Goal: Answer question/provide support: Share knowledge or assist other users

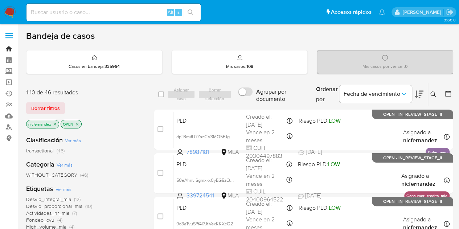
click at [11, 47] on link "Bandeja" at bounding box center [43, 48] width 86 height 11
drag, startPoint x: 56, startPoint y: 106, endPoint x: 108, endPoint y: 102, distance: 52.0
click at [56, 106] on span "Borrar filtros" at bounding box center [45, 108] width 29 height 10
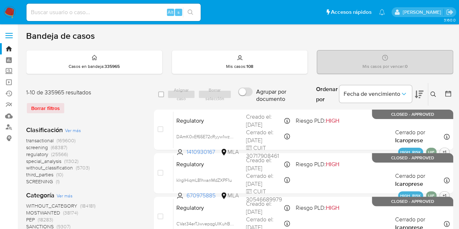
click at [432, 95] on icon at bounding box center [433, 94] width 6 height 6
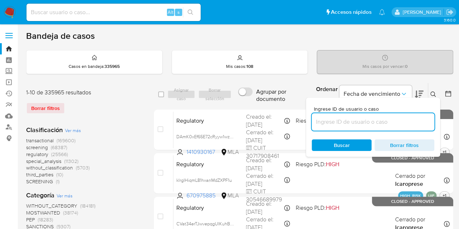
click at [350, 120] on input at bounding box center [373, 121] width 123 height 9
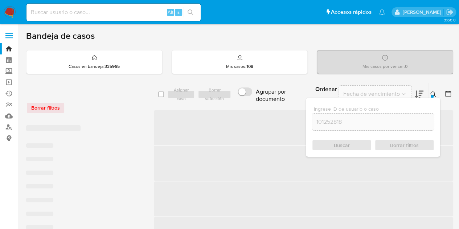
click at [434, 93] on icon at bounding box center [432, 93] width 5 height 5
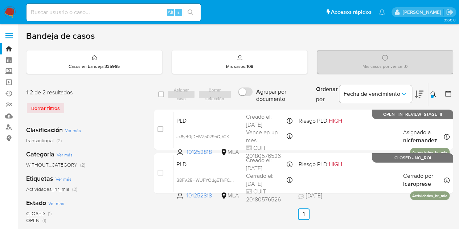
scroll to position [7, 0]
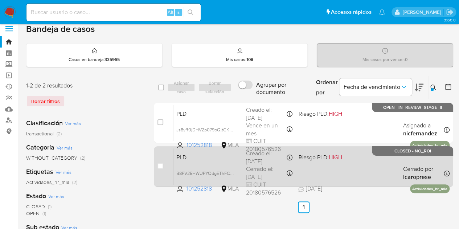
click at [202, 161] on div "PLD B8PV25HWUPYOdgEThFCVBA0y 101252818 MLA Riesgo PLD: HIGH Creado el: 12/08/20…" at bounding box center [311, 166] width 276 height 37
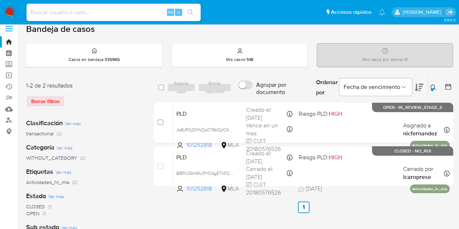
click at [430, 85] on icon at bounding box center [433, 88] width 6 height 6
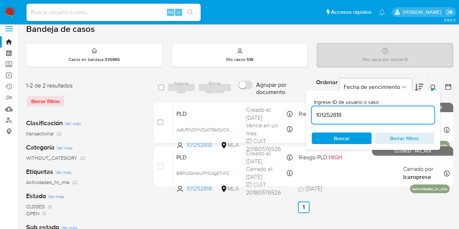
drag, startPoint x: 308, startPoint y: 102, endPoint x: 268, endPoint y: 95, distance: 39.9
click at [268, 95] on div "select-all-cases-checkbox Asignar caso Borrar selección Agrupar por documento O…" at bounding box center [303, 88] width 299 height 24
type input "9677849"
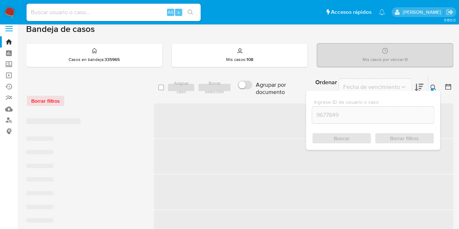
click at [433, 86] on icon at bounding box center [433, 88] width 6 height 6
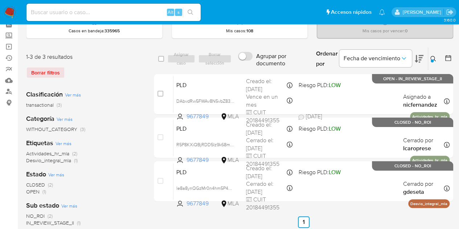
scroll to position [36, 0]
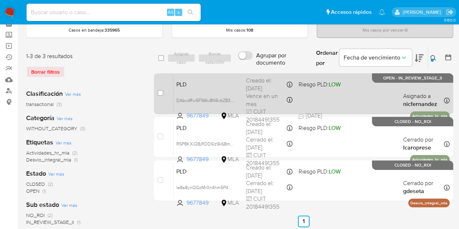
click at [226, 85] on span "PLD" at bounding box center [208, 83] width 64 height 9
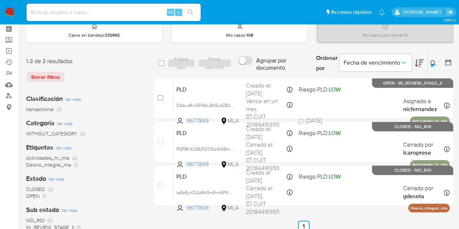
scroll to position [32, 0]
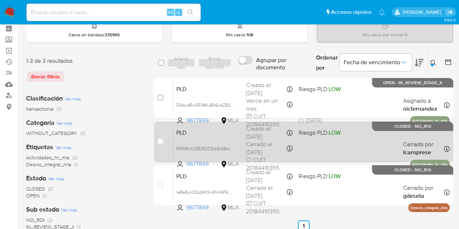
click at [227, 132] on span "PLD" at bounding box center [208, 131] width 64 height 9
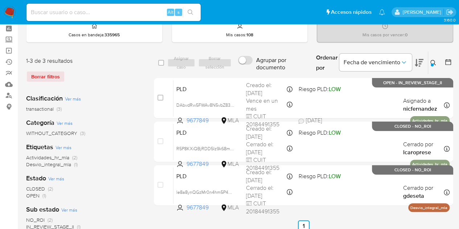
click at [435, 62] on icon at bounding box center [433, 63] width 6 height 6
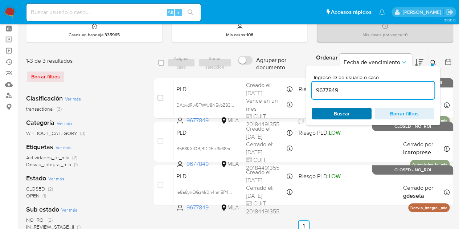
drag, startPoint x: 351, startPoint y: 113, endPoint x: 407, endPoint y: 82, distance: 63.5
click at [352, 114] on span "Buscar" at bounding box center [342, 113] width 50 height 10
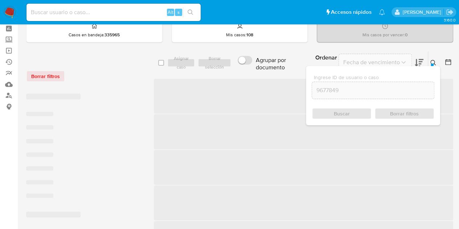
click at [431, 61] on icon at bounding box center [433, 63] width 6 height 6
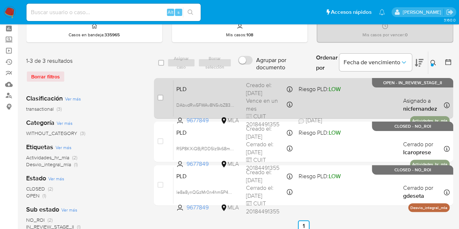
click at [189, 95] on div "PLD DAbvdRw5FWAv8N5vbZ834ax4 9677849 MLA Riesgo PLD: LOW Creado el: 12/09/2025 …" at bounding box center [311, 98] width 276 height 37
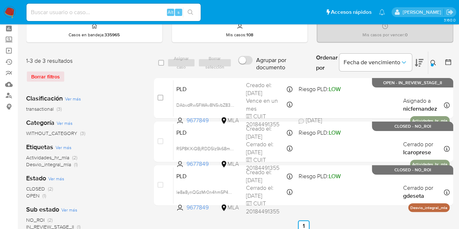
click at [434, 61] on icon at bounding box center [432, 62] width 5 height 5
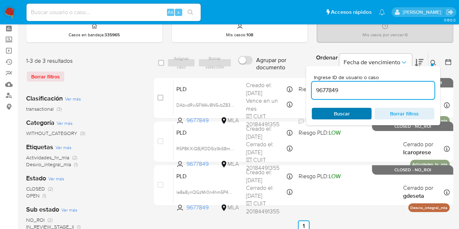
click at [348, 108] on span "Buscar" at bounding box center [342, 114] width 16 height 12
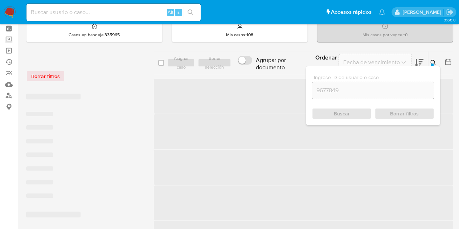
click at [428, 60] on div "Ingrese ID de usuario o caso 9677849 Buscar Borrar filtros" at bounding box center [434, 63] width 12 height 22
click at [431, 61] on icon at bounding box center [433, 63] width 6 height 6
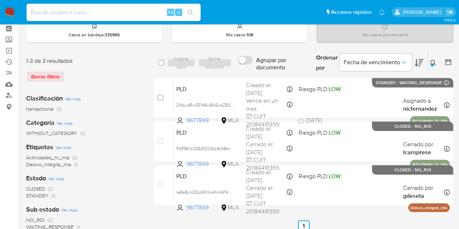
drag, startPoint x: 434, startPoint y: 61, endPoint x: 394, endPoint y: 90, distance: 49.3
click at [433, 62] on icon at bounding box center [433, 63] width 6 height 6
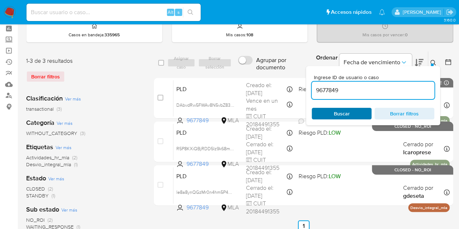
click at [358, 111] on span "Buscar" at bounding box center [342, 113] width 50 height 10
click at [434, 61] on icon at bounding box center [433, 63] width 6 height 6
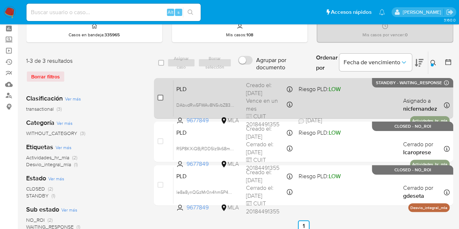
click at [162, 98] on input "checkbox" at bounding box center [160, 98] width 6 height 6
checkbox input "true"
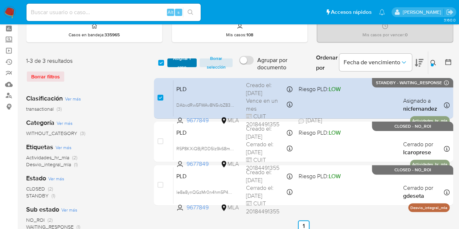
click at [185, 63] on span "Asignar 1 caso" at bounding box center [182, 62] width 22 height 7
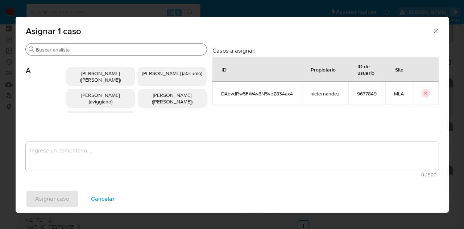
click at [64, 52] on input "Buscar" at bounding box center [120, 49] width 168 height 7
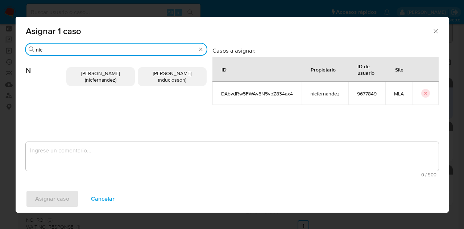
type input "nic"
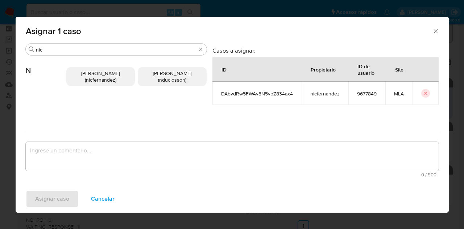
click at [81, 71] on span "Nicolas Fernandez Allen (nicfernandez)" at bounding box center [100, 77] width 38 height 14
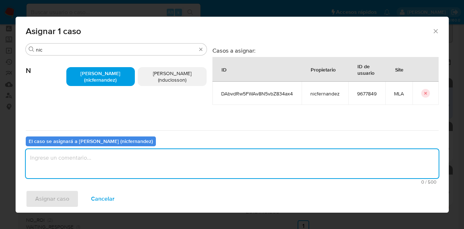
click at [97, 160] on textarea "assign-modal" at bounding box center [232, 163] width 413 height 29
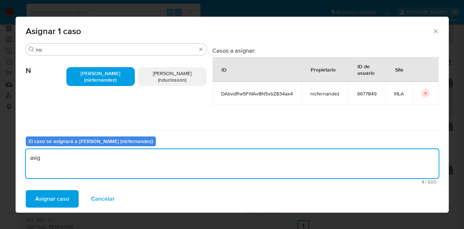
type textarea "asig"
click at [67, 189] on div "Asignar caso Cancelar" at bounding box center [233, 199] width 434 height 28
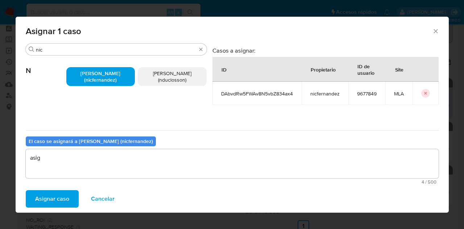
click at [62, 195] on span "Asignar caso" at bounding box center [52, 199] width 34 height 16
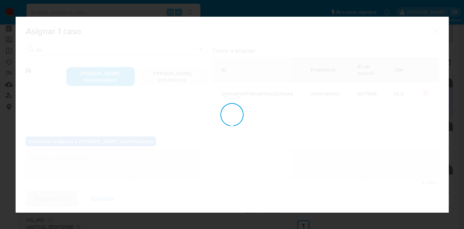
checkbox input "false"
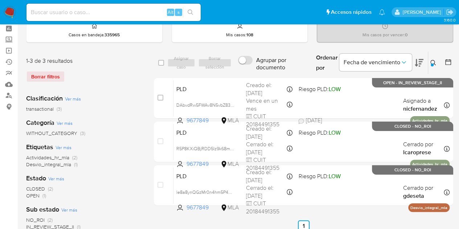
click at [434, 58] on button at bounding box center [434, 62] width 12 height 9
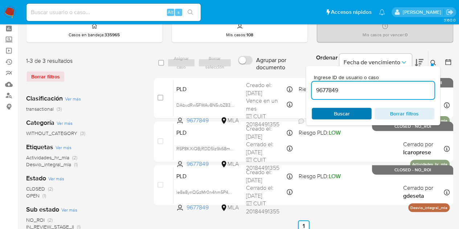
click at [331, 114] on span "Buscar" at bounding box center [342, 113] width 50 height 10
click at [434, 62] on icon at bounding box center [433, 63] width 6 height 6
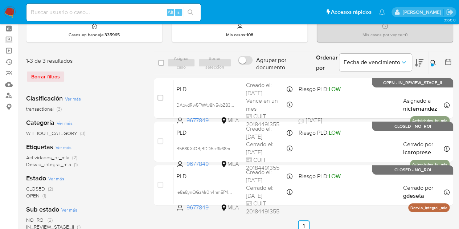
click at [430, 62] on button at bounding box center [434, 62] width 12 height 9
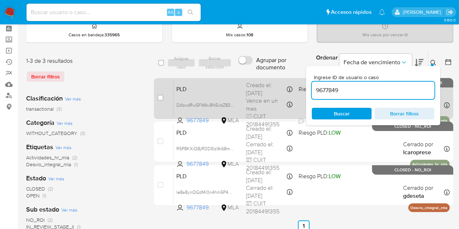
drag, startPoint x: 333, startPoint y: 86, endPoint x: 279, endPoint y: 79, distance: 54.8
click at [280, 79] on div "select-all-cases-checkbox Asignar caso Borrar selección Agrupar por documento O…" at bounding box center [303, 129] width 299 height 157
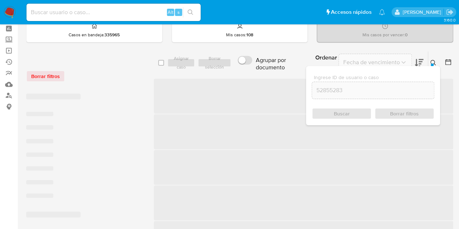
click at [431, 63] on div at bounding box center [432, 64] width 3 height 3
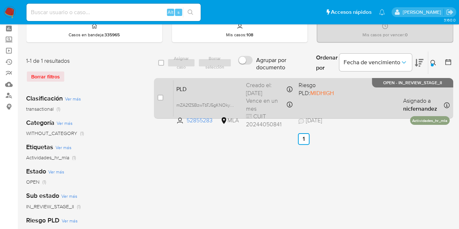
click at [204, 90] on span "PLD" at bounding box center [208, 88] width 64 height 9
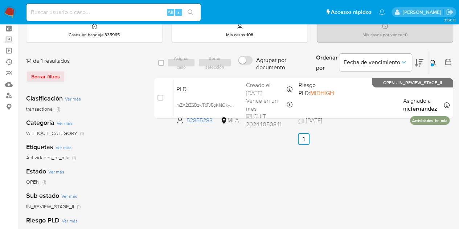
click at [162, 166] on div "select-all-cases-checkbox Asignar caso Borrar selección Agrupar por documento O…" at bounding box center [303, 210] width 299 height 319
click at [432, 60] on icon at bounding box center [432, 62] width 5 height 5
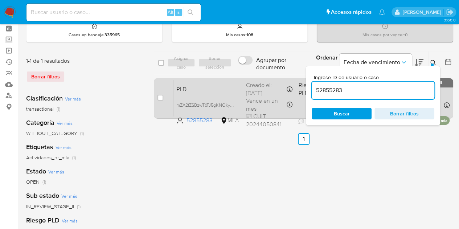
drag, startPoint x: 369, startPoint y: 87, endPoint x: 244, endPoint y: 77, distance: 125.2
click at [244, 77] on div "select-all-cases-checkbox Asignar caso Borrar selección Agrupar por documento O…" at bounding box center [303, 86] width 299 height 70
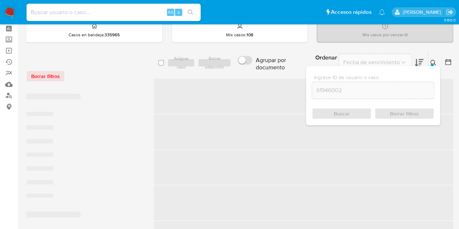
click at [431, 61] on icon at bounding box center [433, 63] width 6 height 6
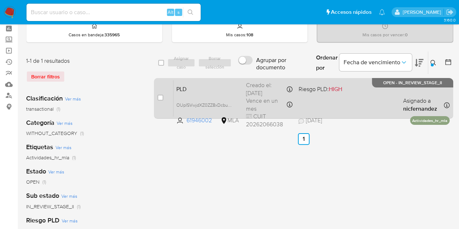
click at [202, 86] on span "PLD" at bounding box center [208, 88] width 64 height 9
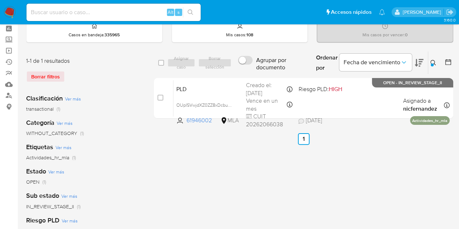
click at [432, 60] on icon at bounding box center [433, 63] width 6 height 6
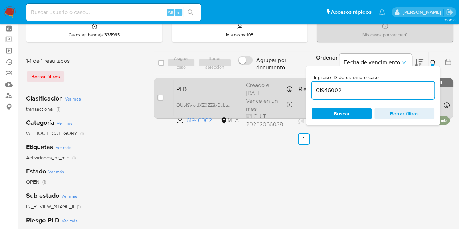
drag, startPoint x: 370, startPoint y: 89, endPoint x: 258, endPoint y: 82, distance: 112.0
click at [260, 81] on div "select-all-cases-checkbox Asignar caso Borrar selección Agrupar por documento O…" at bounding box center [303, 86] width 299 height 70
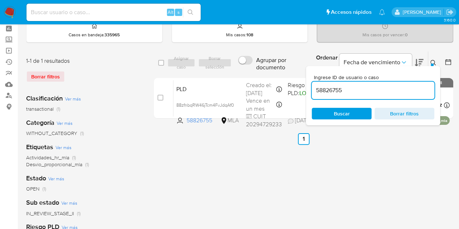
drag, startPoint x: 433, startPoint y: 62, endPoint x: 427, endPoint y: 66, distance: 6.8
click at [433, 62] on icon at bounding box center [433, 63] width 6 height 6
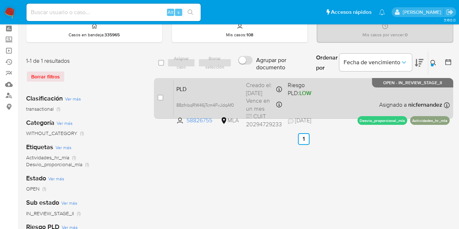
click at [201, 95] on div "PLD 88zfnbqRW46jTcm4FvJdqAf0 58826755 MLA Riesgo PLD: LOW Creado el: 12/09/2025…" at bounding box center [311, 98] width 276 height 37
drag, startPoint x: 170, startPoint y: 154, endPoint x: 323, endPoint y: 114, distance: 157.6
click at [172, 155] on div "select-all-cases-checkbox Asignar caso Borrar selección Agrupar por documento O…" at bounding box center [303, 210] width 299 height 319
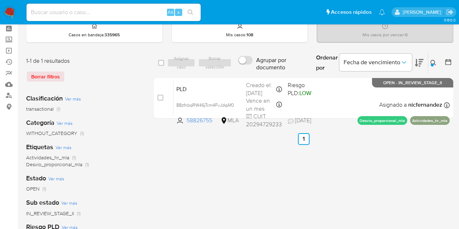
click at [434, 62] on icon at bounding box center [433, 63] width 6 height 6
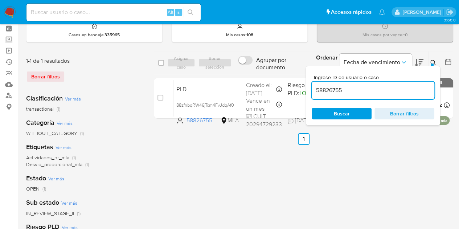
drag, startPoint x: 349, startPoint y: 90, endPoint x: 261, endPoint y: 75, distance: 89.5
click at [261, 75] on div "select-all-cases-checkbox Asignar caso Borrar selección Agrupar por documento O…" at bounding box center [303, 86] width 299 height 70
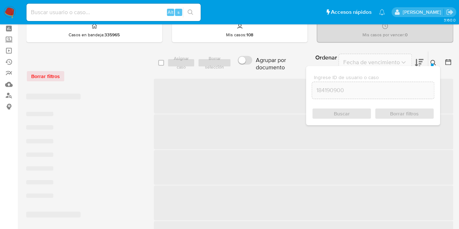
click at [433, 61] on icon at bounding box center [433, 63] width 6 height 6
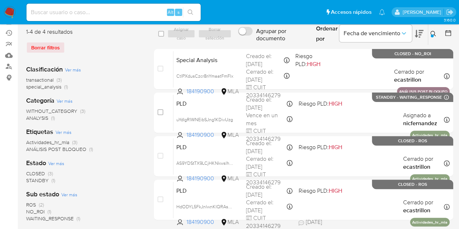
scroll to position [75, 0]
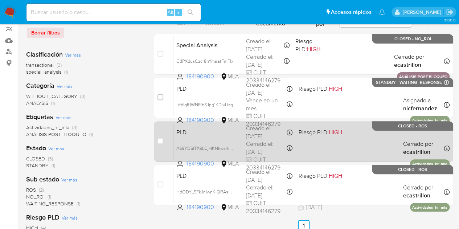
click at [209, 135] on span "PLD" at bounding box center [208, 131] width 64 height 9
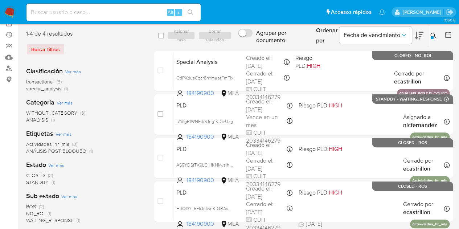
scroll to position [63, 0]
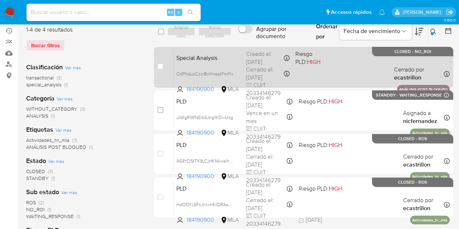
click at [190, 56] on span "Special Analysis" at bounding box center [208, 57] width 64 height 9
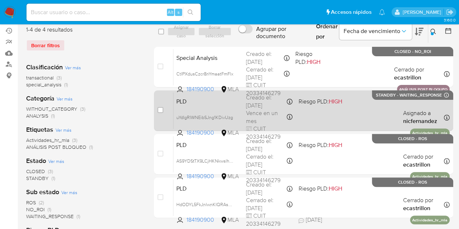
click at [211, 110] on div "PLD uYdIgRIWNEibSJng1KDivUzg 184190900 MLA Riesgo PLD: HIGH Creado el: 12/09/20…" at bounding box center [311, 110] width 276 height 37
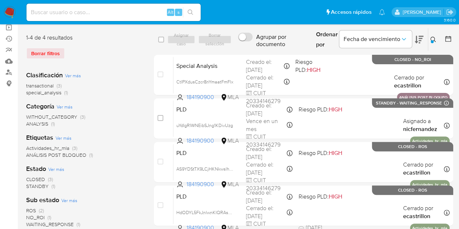
scroll to position [50, 0]
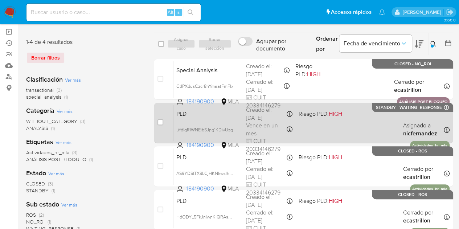
click at [218, 114] on span "PLD" at bounding box center [208, 112] width 64 height 9
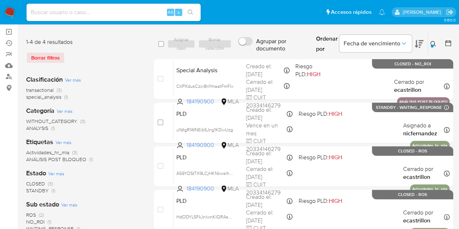
click at [432, 43] on icon at bounding box center [433, 44] width 6 height 6
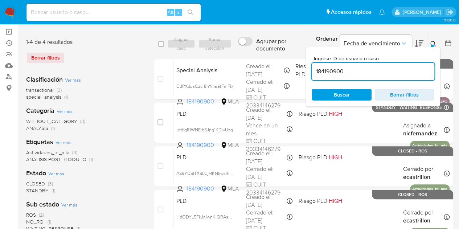
scroll to position [0, 0]
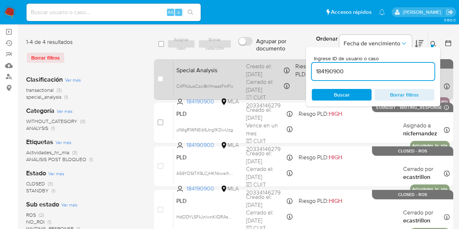
drag, startPoint x: 345, startPoint y: 74, endPoint x: 279, endPoint y: 64, distance: 67.5
click at [279, 65] on div "select-all-cases-checkbox Asignar caso Borrar selección Agrupar por documento O…" at bounding box center [303, 132] width 299 height 201
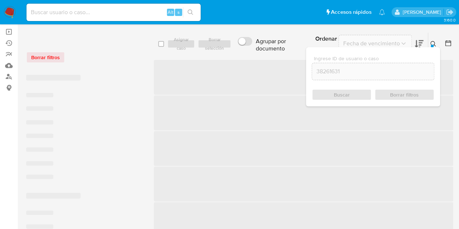
click at [434, 41] on icon at bounding box center [433, 44] width 6 height 6
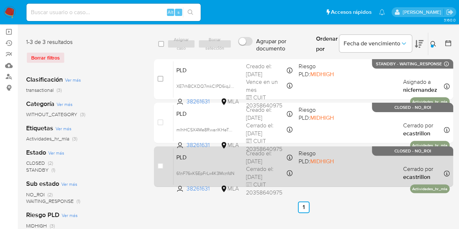
click at [209, 161] on div "PLD 61nF76xK5EpFrLx4K3McnfdN 38261631 MLA Riesgo PLD: MIDHIGH Creado el: 12/12/…" at bounding box center [311, 166] width 276 height 37
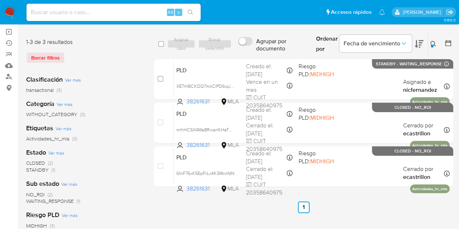
click at [435, 43] on icon at bounding box center [433, 44] width 6 height 6
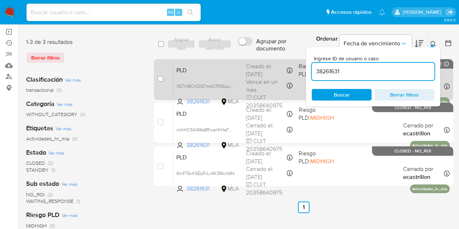
drag, startPoint x: 368, startPoint y: 72, endPoint x: 260, endPoint y: 58, distance: 109.0
click at [257, 57] on div "select-all-cases-checkbox Asignar caso Borrar selección Agrupar por documento O…" at bounding box center [303, 110] width 299 height 157
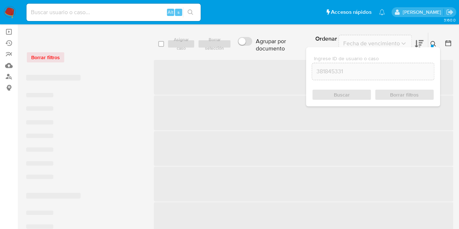
click at [434, 43] on icon at bounding box center [433, 44] width 6 height 6
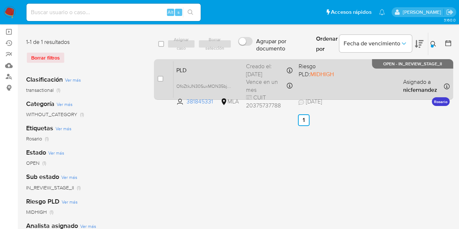
click at [206, 70] on span "PLD" at bounding box center [208, 69] width 64 height 9
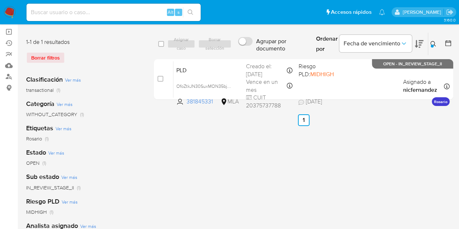
click at [432, 45] on div at bounding box center [432, 46] width 3 height 3
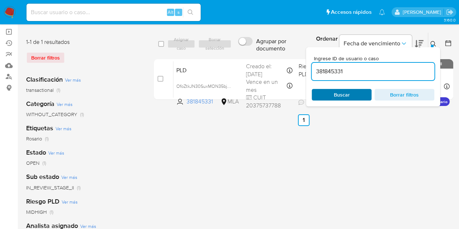
click at [348, 98] on span "Buscar" at bounding box center [342, 95] width 16 height 12
click at [432, 42] on icon at bounding box center [433, 44] width 6 height 6
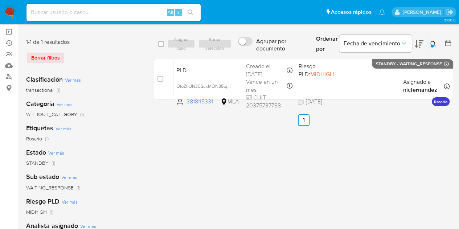
click at [432, 45] on div at bounding box center [432, 46] width 3 height 3
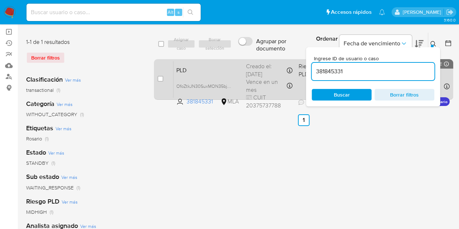
drag, startPoint x: 356, startPoint y: 71, endPoint x: 268, endPoint y: 62, distance: 88.2
click at [268, 62] on div "select-all-cases-checkbox Asignar caso Borrar selección Agrupar por documento O…" at bounding box center [303, 67] width 299 height 70
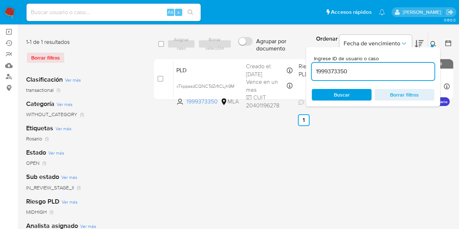
click at [432, 41] on icon at bounding box center [433, 44] width 6 height 6
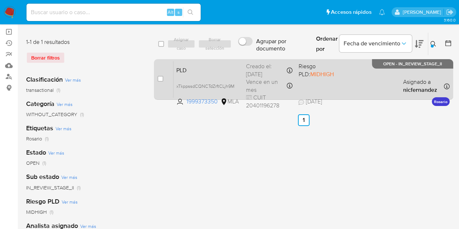
click at [215, 71] on span "PLD" at bounding box center [208, 69] width 64 height 9
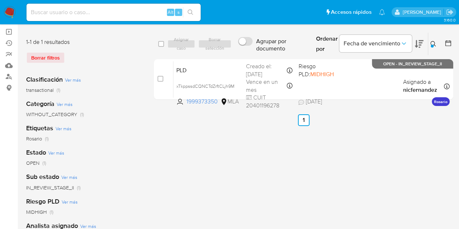
click at [431, 45] on div at bounding box center [432, 46] width 3 height 3
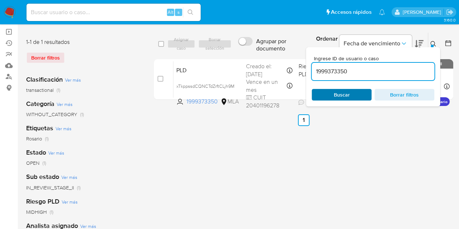
click at [350, 94] on span "Buscar" at bounding box center [342, 95] width 50 height 10
click at [432, 42] on icon at bounding box center [433, 44] width 6 height 6
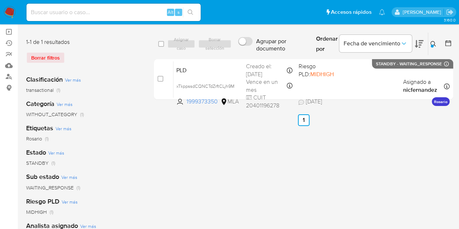
drag, startPoint x: 181, startPoint y: 126, endPoint x: 352, endPoint y: 78, distance: 177.6
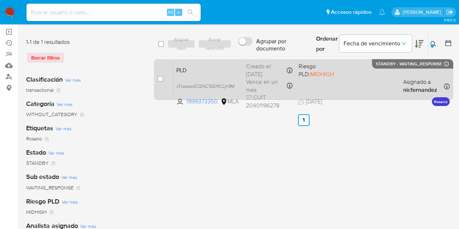
click at [181, 127] on div "select-all-cases-checkbox Asignar caso Borrar selección Agrupar por documento O…" at bounding box center [303, 191] width 299 height 319
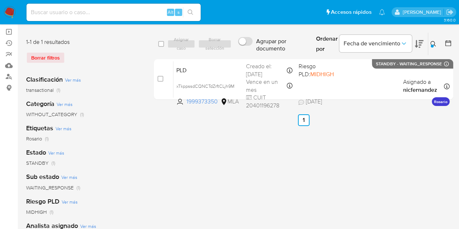
click at [435, 45] on icon at bounding box center [432, 43] width 5 height 5
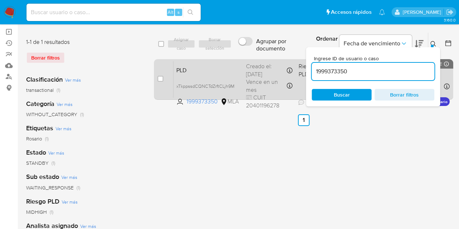
drag, startPoint x: 354, startPoint y: 73, endPoint x: 284, endPoint y: 64, distance: 70.6
click at [284, 64] on div "select-all-cases-checkbox Asignar caso Borrar selección Agrupar por documento O…" at bounding box center [303, 67] width 299 height 70
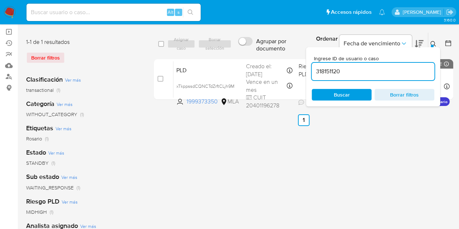
type input "318151120"
click at [431, 42] on icon at bounding box center [433, 44] width 6 height 6
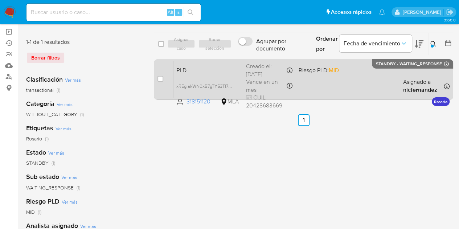
click at [217, 70] on span "PLD" at bounding box center [208, 69] width 64 height 9
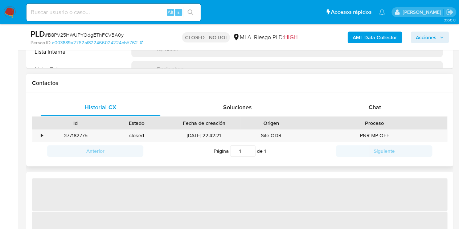
scroll to position [305, 0]
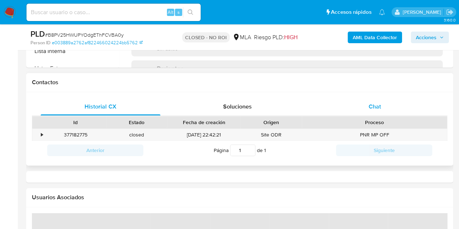
click at [353, 114] on div "Chat" at bounding box center [375, 106] width 120 height 17
select select "10"
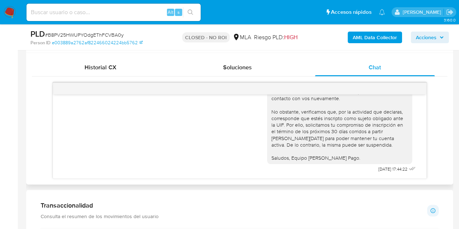
scroll to position [804, 0]
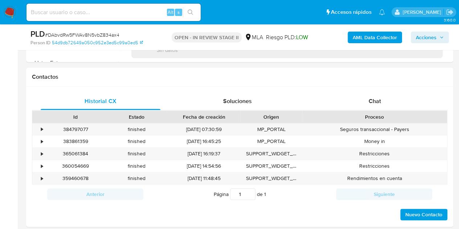
scroll to position [320, 0]
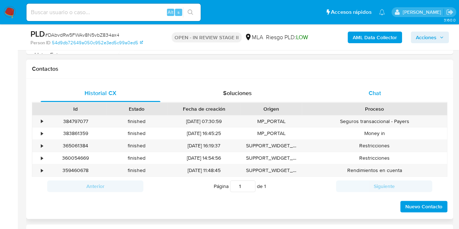
click at [364, 85] on div "Chat" at bounding box center [375, 93] width 120 height 17
select select "10"
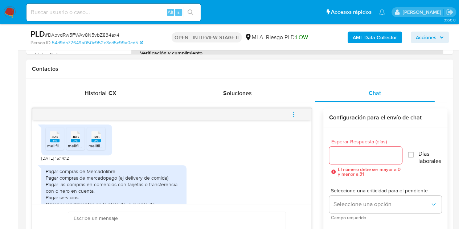
scroll to position [396, 0]
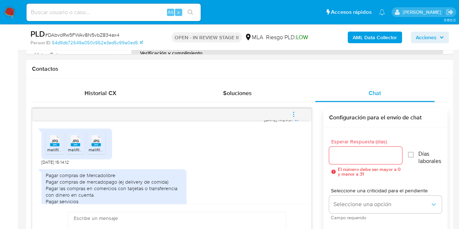
click at [30, 180] on div "Historial CX Soluciones Chat Id Estado Fecha de creación Origen Proceso • 38479…" at bounding box center [239, 180] width 427 height 203
click at [61, 147] on div "JPG JPG" at bounding box center [54, 140] width 15 height 14
click at [75, 147] on icon "JPG" at bounding box center [75, 140] width 9 height 13
click at [95, 143] on span "JPG" at bounding box center [96, 141] width 7 height 5
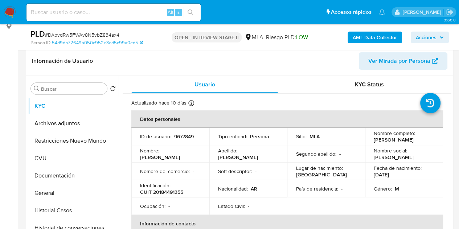
scroll to position [144, 0]
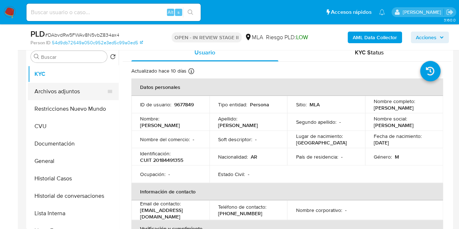
click at [48, 95] on button "Archivos adjuntos" at bounding box center [70, 91] width 85 height 17
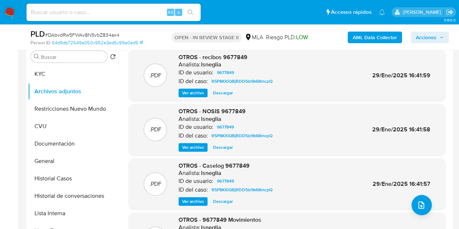
drag, startPoint x: 452, startPoint y: 101, endPoint x: 460, endPoint y: 136, distance: 36.3
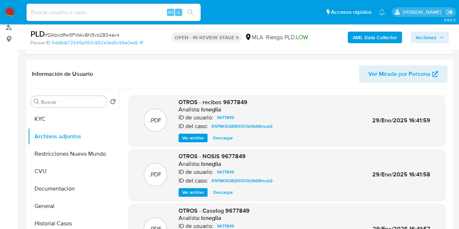
scroll to position [97, 0]
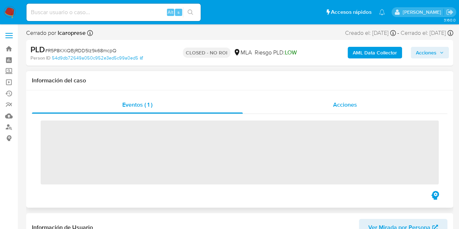
drag, startPoint x: 357, startPoint y: 102, endPoint x: 366, endPoint y: 100, distance: 9.5
click at [357, 102] on div "Acciones" at bounding box center [345, 104] width 205 height 17
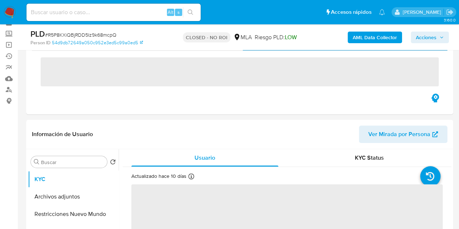
select select "10"
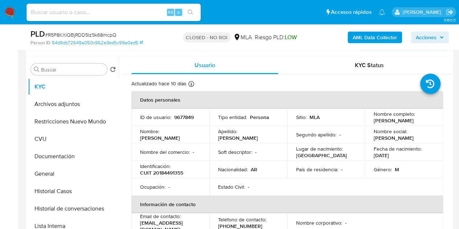
scroll to position [186, 0]
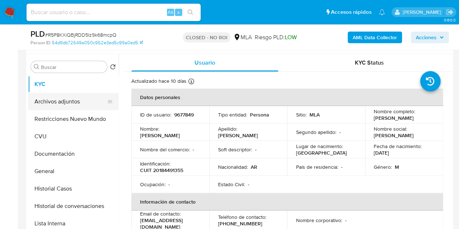
click at [56, 103] on button "Archivos adjuntos" at bounding box center [70, 101] width 85 height 17
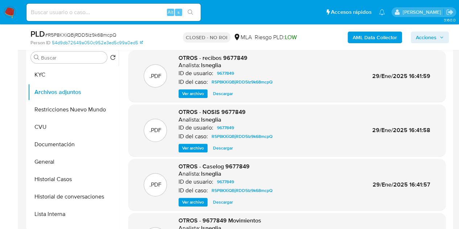
scroll to position [198, 0]
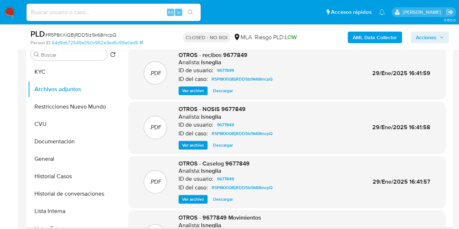
click at [193, 196] on span "Ver archivo" at bounding box center [193, 199] width 22 height 7
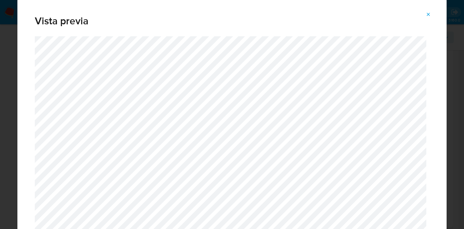
drag, startPoint x: 431, startPoint y: 15, endPoint x: 413, endPoint y: 14, distance: 17.4
click at [431, 15] on icon "Attachment preview" at bounding box center [429, 15] width 6 height 6
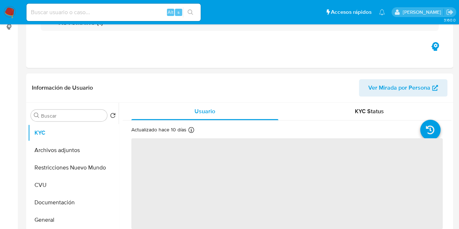
select select "10"
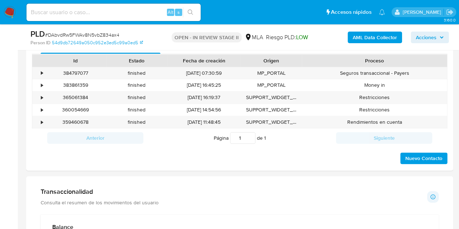
scroll to position [333, 0]
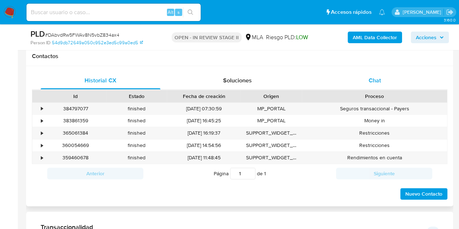
click at [378, 74] on div "Chat" at bounding box center [375, 80] width 120 height 17
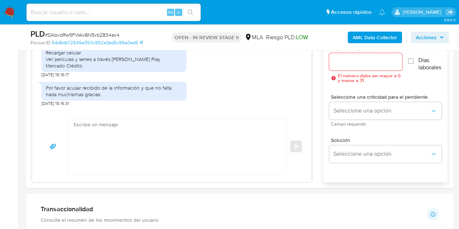
scroll to position [436, 0]
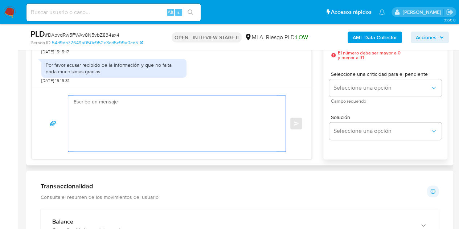
click at [199, 128] on textarea at bounding box center [175, 123] width 203 height 56
paste textarea "Hola, ¡Muchas gracias por tu respuesta! Confirmamos la recepción de la document…"
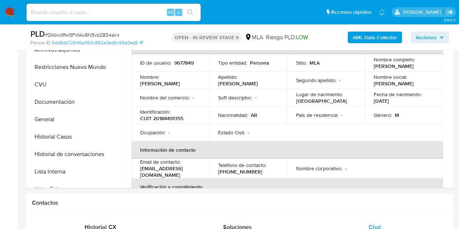
scroll to position [183, 0]
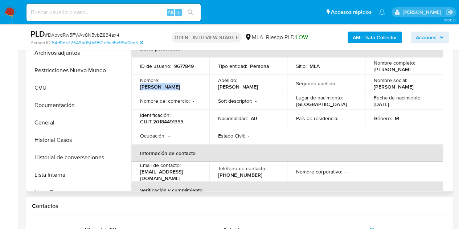
drag, startPoint x: 164, startPoint y: 83, endPoint x: 202, endPoint y: 83, distance: 38.5
click at [202, 83] on td "Nombre : Augusto Cesar" at bounding box center [170, 83] width 78 height 17
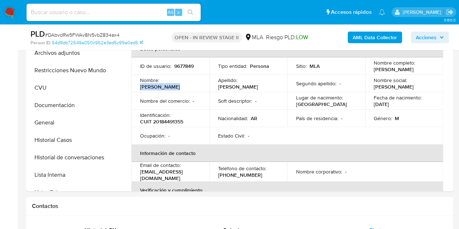
copy p "Augusto Cesar"
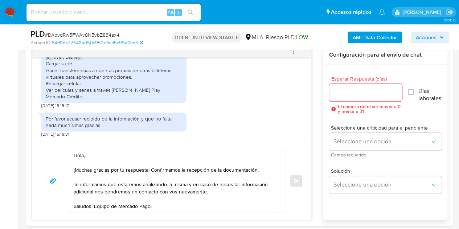
scroll to position [432, 0]
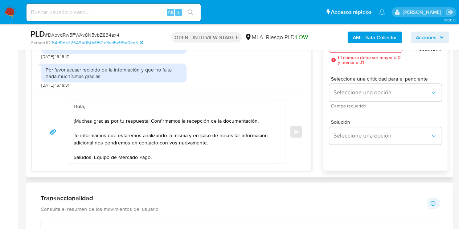
click at [83, 104] on textarea "Hola, ¡Muchas gracias por tu respuesta! Confirmamos la recepción de la document…" at bounding box center [175, 131] width 203 height 63
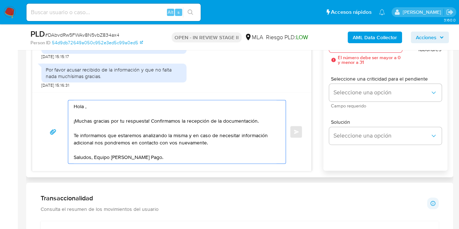
paste textarea "Augusto Cesar"
click at [133, 103] on textarea "Hola Augusto Cesar, ¡Muchas gracias por tu respuesta! Confirmamos la recepción …" at bounding box center [175, 131] width 203 height 63
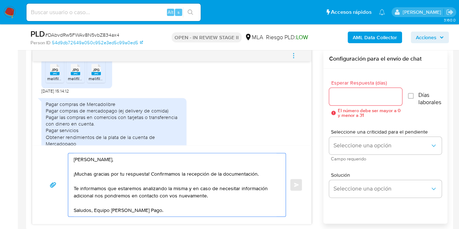
scroll to position [517, 0]
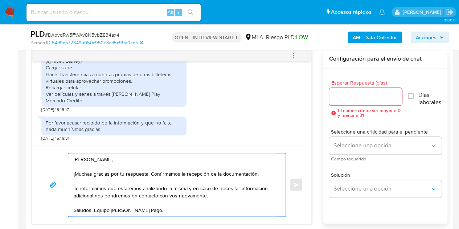
type textarea "Hola Augusto Cesar, ¡Muchas gracias por tu respuesta! Confirmamos la recepción …"
click at [364, 95] on input "Esperar Respuesta (días)" at bounding box center [365, 96] width 73 height 9
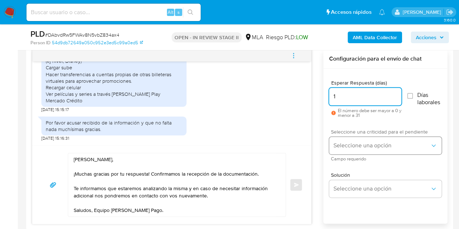
type input "1"
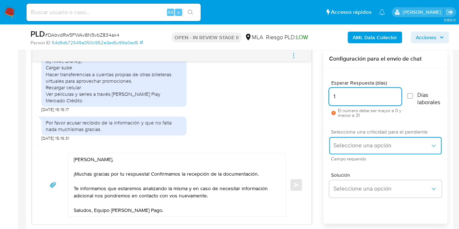
click at [349, 147] on span "Seleccione una opción" at bounding box center [381, 145] width 97 height 7
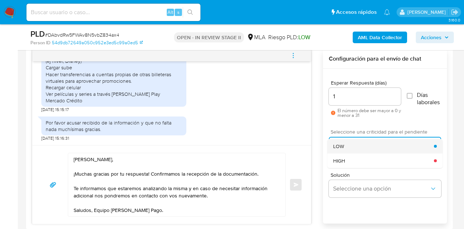
click at [349, 151] on div "LOW" at bounding box center [383, 146] width 101 height 15
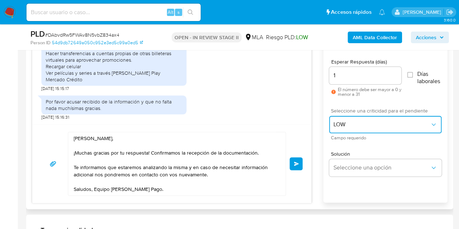
scroll to position [403, 0]
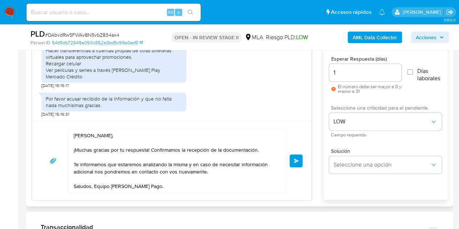
click at [321, 132] on div "17/09/2025 14:24:31 JPG JPG melifile345963277086477191.jpg JPG JPG melifile7114…" at bounding box center [239, 112] width 415 height 175
click at [296, 160] on span "Enviar" at bounding box center [296, 161] width 5 height 4
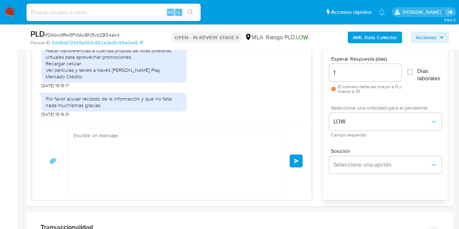
scroll to position [604, 0]
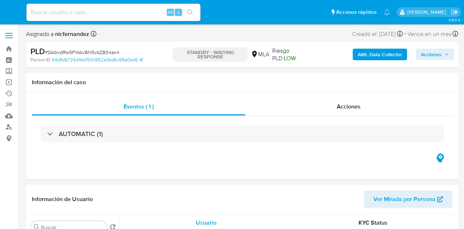
select select "10"
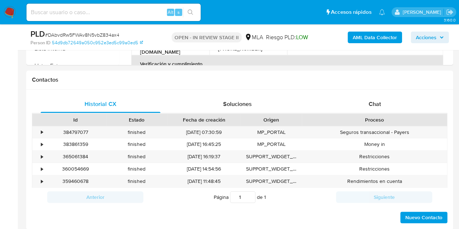
scroll to position [338, 0]
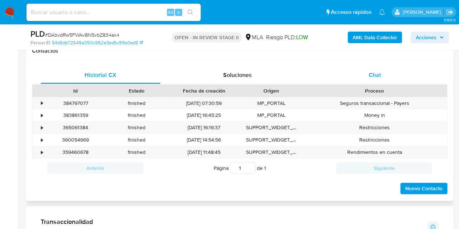
click at [350, 81] on div "Chat" at bounding box center [375, 74] width 120 height 17
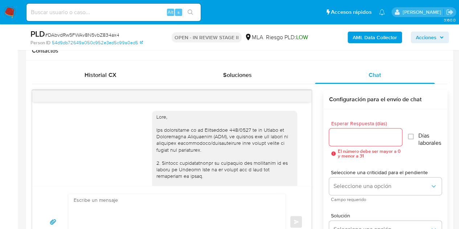
scroll to position [604, 0]
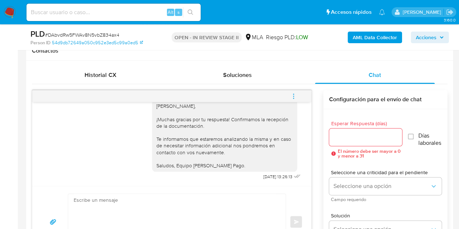
click at [294, 95] on icon "menu-action" at bounding box center [293, 96] width 7 height 7
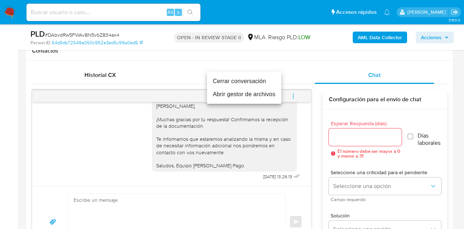
click at [271, 83] on li "Cerrar conversación" at bounding box center [244, 81] width 74 height 13
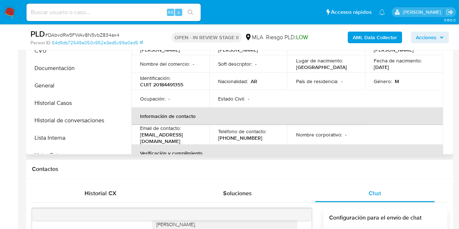
scroll to position [211, 0]
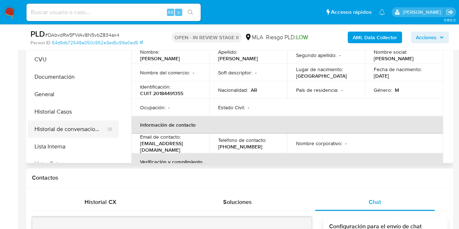
click at [69, 126] on button "Historial de conversaciones" at bounding box center [70, 128] width 85 height 17
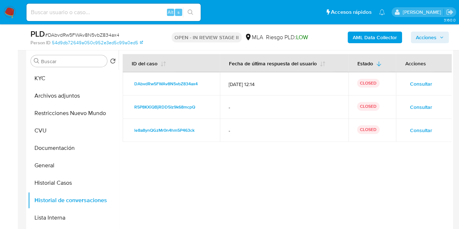
scroll to position [139, 0]
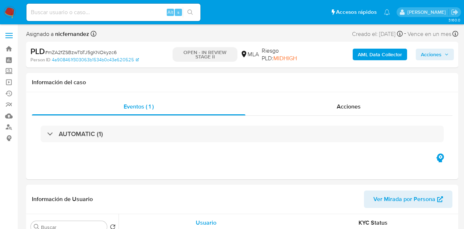
select select "10"
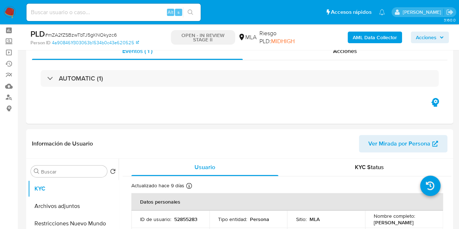
scroll to position [25, 0]
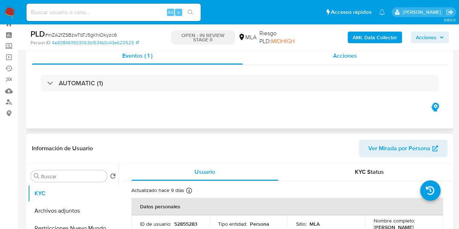
click at [369, 56] on div "Acciones" at bounding box center [345, 55] width 205 height 17
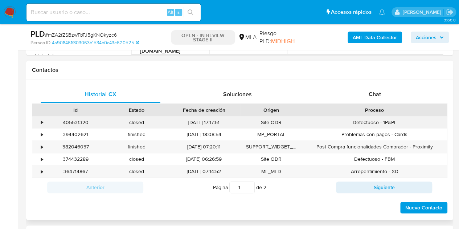
scroll to position [397, 0]
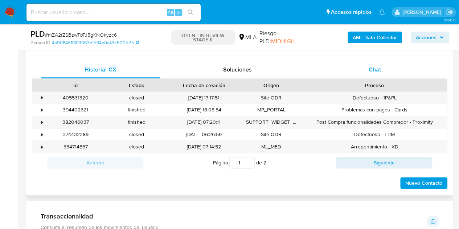
drag, startPoint x: 381, startPoint y: 71, endPoint x: 370, endPoint y: 77, distance: 12.0
click at [381, 71] on div "Chat" at bounding box center [375, 69] width 120 height 17
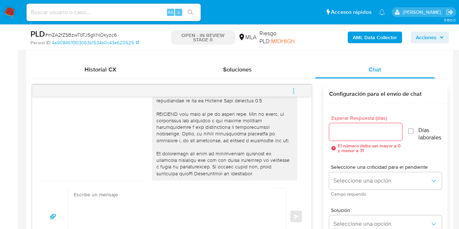
scroll to position [362, 0]
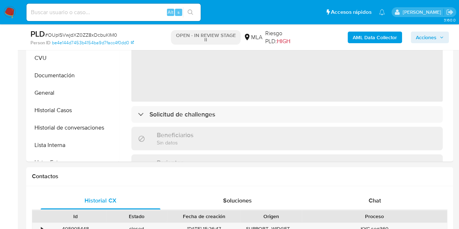
select select "10"
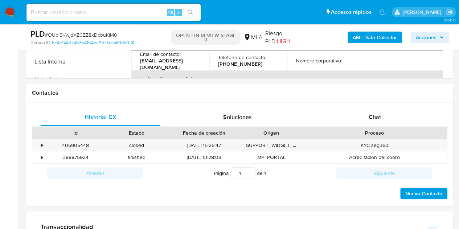
scroll to position [305, 0]
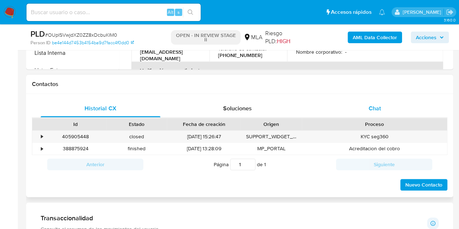
click at [397, 108] on div "Chat" at bounding box center [375, 108] width 120 height 17
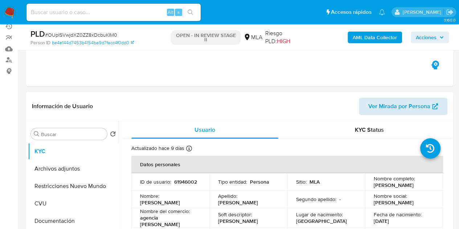
scroll to position [70, 0]
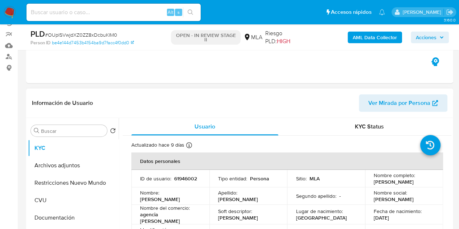
click at [393, 99] on span "Ver Mirada por Persona" at bounding box center [399, 102] width 62 height 17
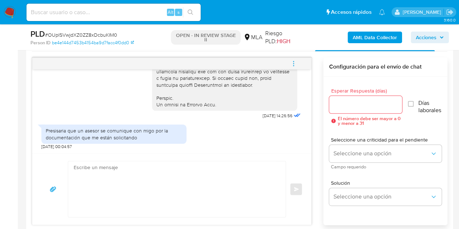
scroll to position [571, 0]
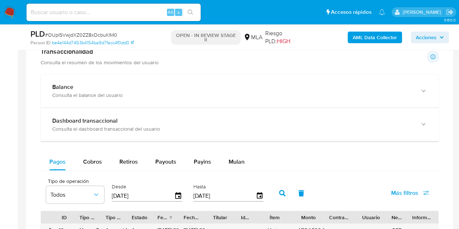
click at [459, 83] on main "3.160.0 Asignado a nicfernandez Asignado el: 17/09/2025 10:31:22 Creado el: 12/…" at bounding box center [229, 131] width 459 height 1405
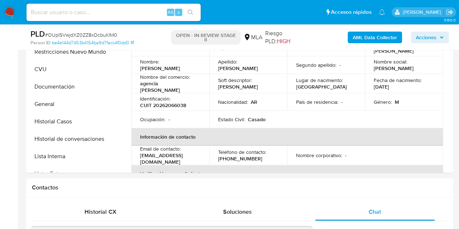
scroll to position [167, 0]
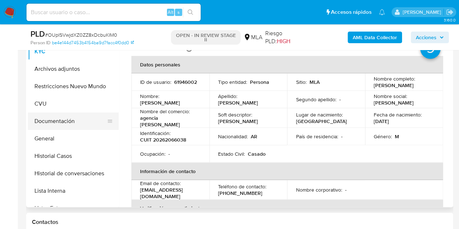
click at [70, 119] on button "Documentación" at bounding box center [70, 120] width 85 height 17
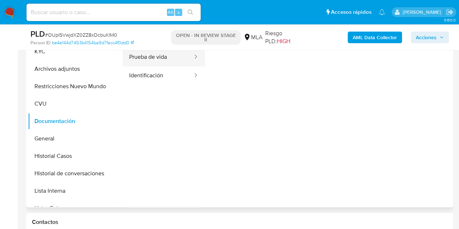
click at [169, 59] on button "Prueba de vida" at bounding box center [158, 57] width 71 height 19
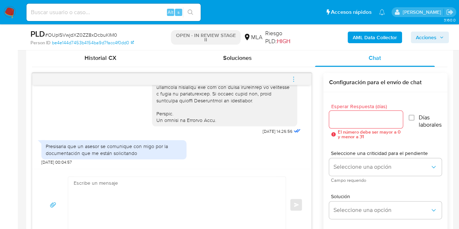
scroll to position [362, 0]
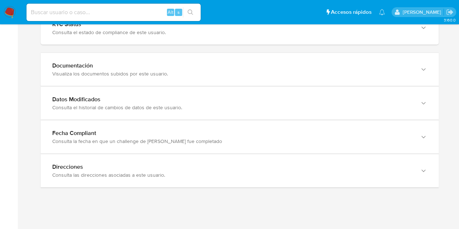
scroll to position [735, 0]
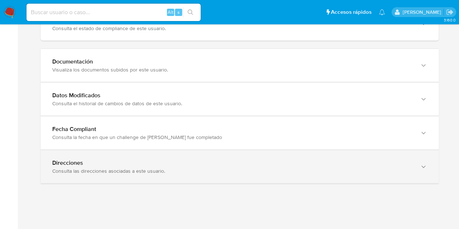
click at [412, 174] on div "Direcciones Consulta las direcciones asociadas a este usuario." at bounding box center [240, 166] width 398 height 33
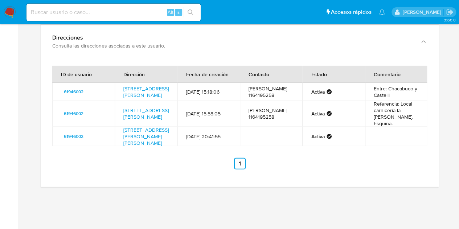
scroll to position [854, 0]
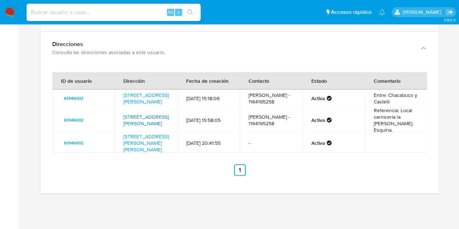
click at [145, 127] on link "[STREET_ADDRESS][PERSON_NAME]" at bounding box center [145, 120] width 45 height 14
drag, startPoint x: 122, startPoint y: 124, endPoint x: 136, endPoint y: 143, distance: 23.6
click at [136, 133] on td "[STREET_ADDRESS][PERSON_NAME]" at bounding box center [146, 120] width 62 height 26
click at [230, 153] on td "[DATE] 20:41:55" at bounding box center [208, 143] width 62 height 20
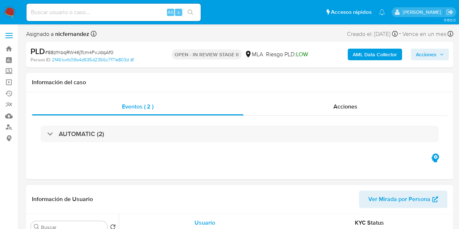
select select "10"
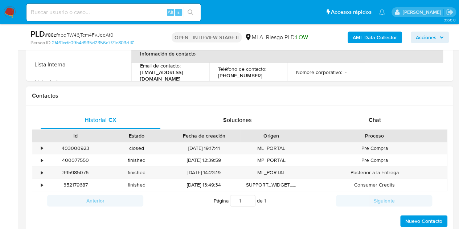
scroll to position [295, 0]
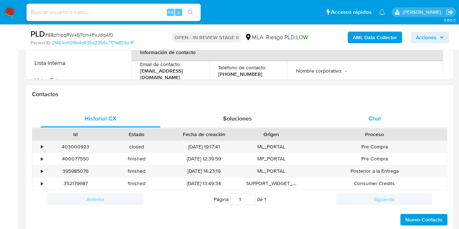
click at [381, 118] on div "Chat" at bounding box center [375, 118] width 120 height 17
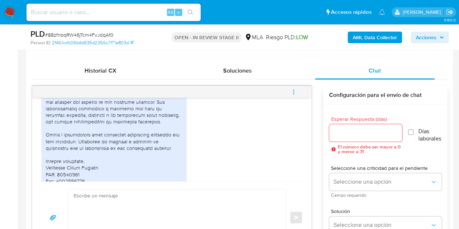
scroll to position [744, 0]
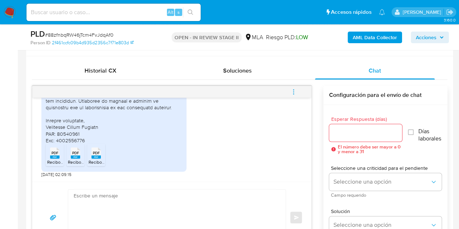
click at [53, 155] on span "PDF" at bounding box center [55, 153] width 7 height 5
click at [76, 156] on rect at bounding box center [75, 156] width 9 height 3
click at [99, 151] on span "PDF" at bounding box center [96, 153] width 7 height 5
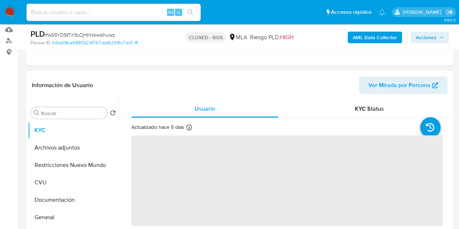
select select "10"
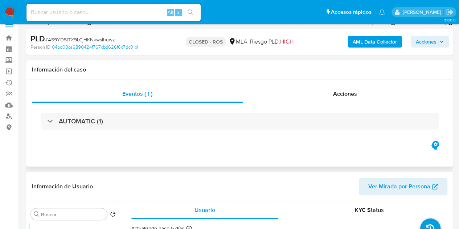
scroll to position [9, 0]
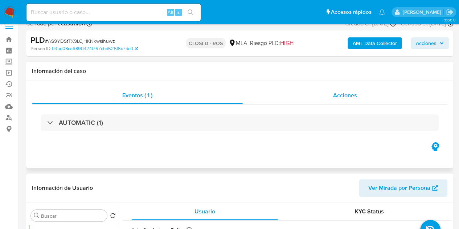
click at [381, 90] on div "Acciones" at bounding box center [345, 95] width 205 height 17
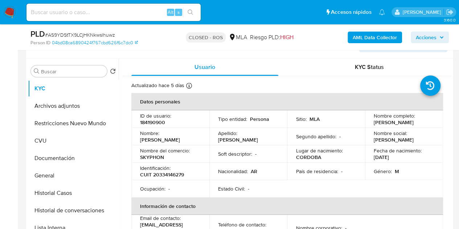
scroll to position [202, 0]
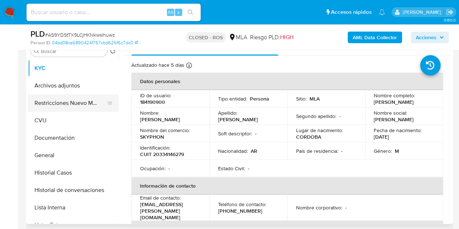
click at [52, 103] on button "Restricciones Nuevo Mundo" at bounding box center [70, 102] width 85 height 17
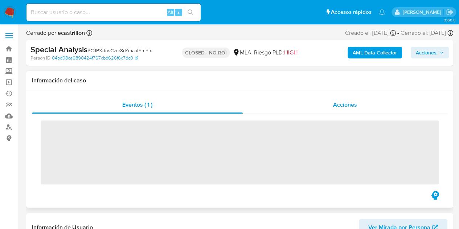
click at [356, 108] on span "Acciones" at bounding box center [345, 104] width 24 height 8
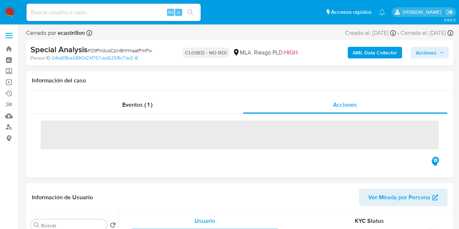
select select "10"
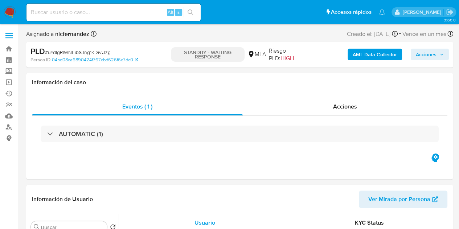
select select "10"
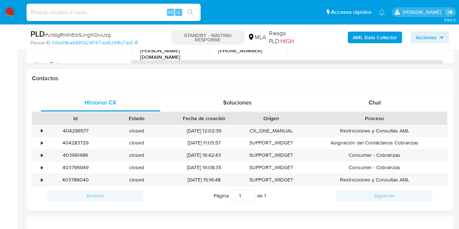
scroll to position [316, 0]
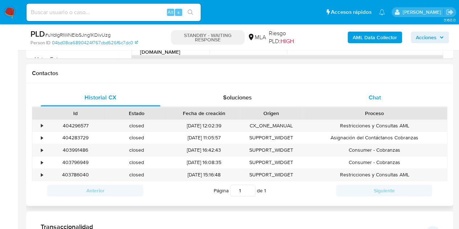
click at [386, 100] on div "Chat" at bounding box center [375, 97] width 120 height 17
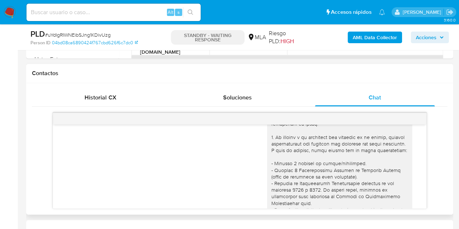
scroll to position [0, 0]
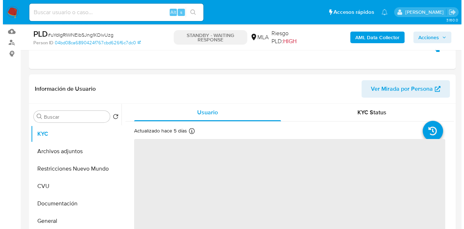
scroll to position [140, 0]
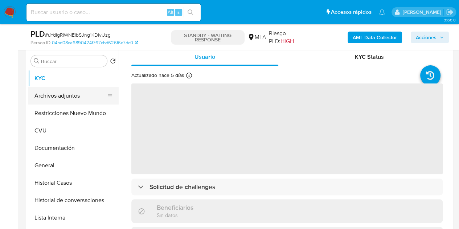
select select "10"
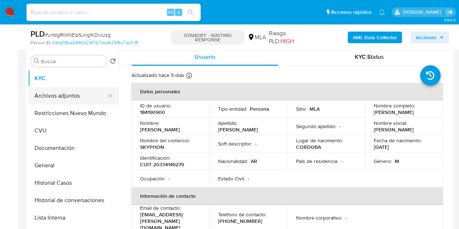
click at [65, 99] on button "Archivos adjuntos" at bounding box center [70, 95] width 85 height 17
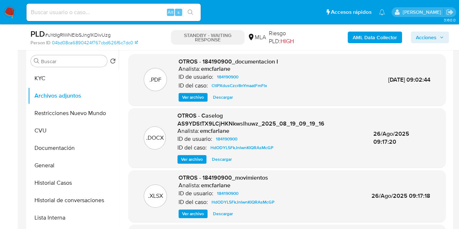
click at [194, 156] on span "Ver archivo" at bounding box center [192, 159] width 22 height 7
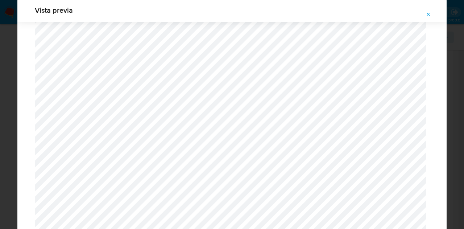
scroll to position [275, 0]
click at [429, 16] on icon "Attachment preview" at bounding box center [429, 15] width 6 height 6
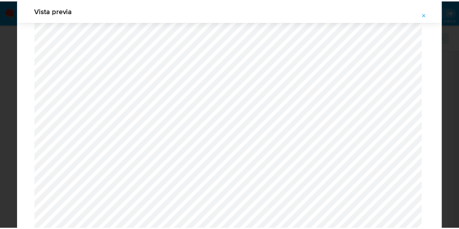
scroll to position [23, 0]
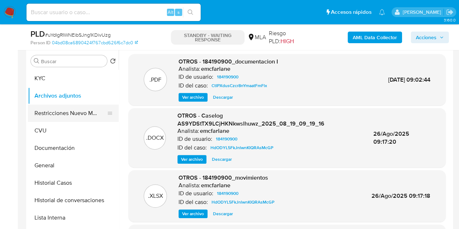
click at [56, 114] on button "Restricciones Nuevo Mundo" at bounding box center [70, 112] width 85 height 17
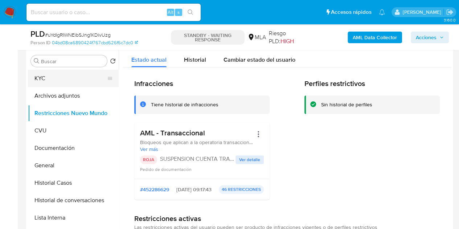
click at [50, 78] on button "KYC" at bounding box center [70, 78] width 85 height 17
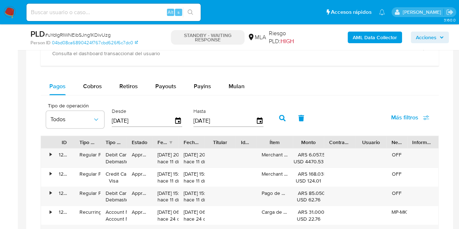
scroll to position [547, 0]
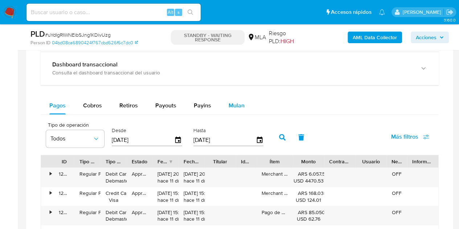
click at [239, 107] on span "Mulan" at bounding box center [237, 105] width 16 height 8
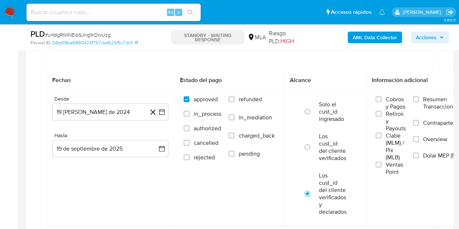
scroll to position [658, 0]
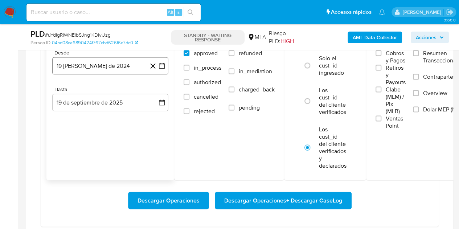
click at [100, 69] on button "19 de agosto de 2024" at bounding box center [110, 65] width 116 height 17
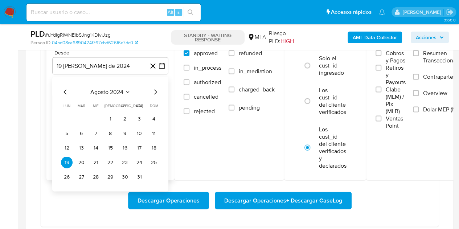
click at [155, 87] on icon "Mes siguiente" at bounding box center [155, 91] width 9 height 9
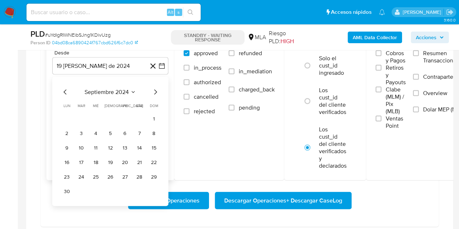
click at [155, 88] on icon "Mes siguiente" at bounding box center [155, 91] width 9 height 9
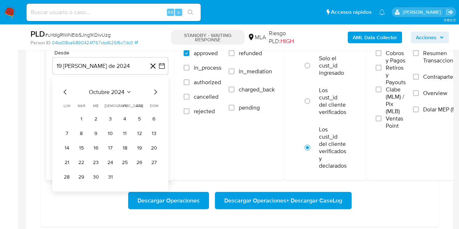
click at [155, 88] on icon "Mes siguiente" at bounding box center [155, 91] width 9 height 9
click at [155, 89] on icon "Mes siguiente" at bounding box center [155, 91] width 3 height 5
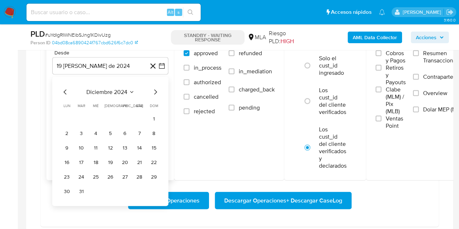
click at [155, 89] on icon "Mes siguiente" at bounding box center [155, 91] width 3 height 5
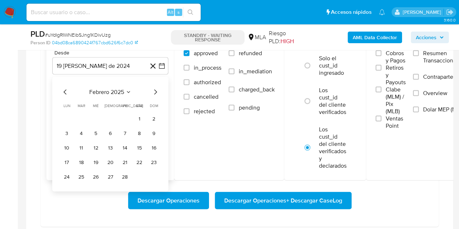
click at [155, 89] on icon "Mes siguiente" at bounding box center [155, 91] width 3 height 5
click at [155, 89] on icon "Mes siguiente" at bounding box center [155, 91] width 9 height 9
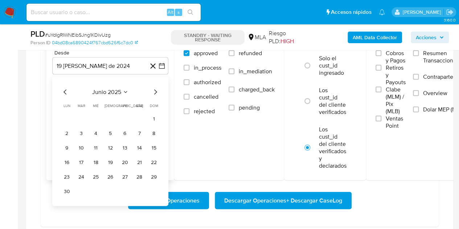
click at [154, 89] on icon "Mes siguiente" at bounding box center [155, 91] width 9 height 9
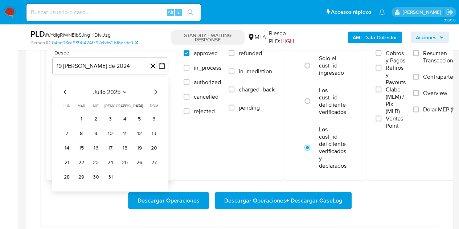
click at [154, 89] on icon "Mes siguiente" at bounding box center [155, 91] width 9 height 9
click at [123, 116] on button "1" at bounding box center [125, 119] width 12 height 12
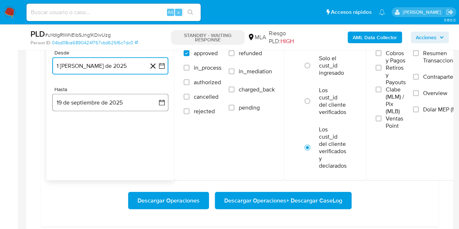
click at [116, 103] on button "19 de septiembre de 2025" at bounding box center [110, 102] width 116 height 17
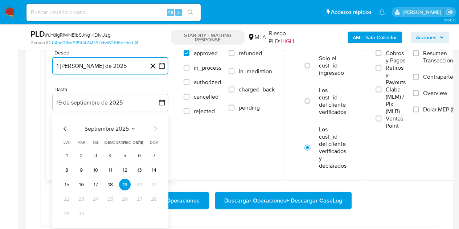
click at [65, 127] on icon "Mes anterior" at bounding box center [65, 128] width 9 height 9
click at [154, 210] on button "31" at bounding box center [154, 214] width 12 height 12
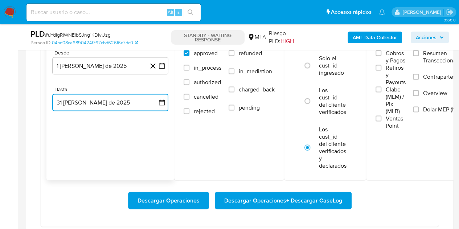
scroll to position [626, 0]
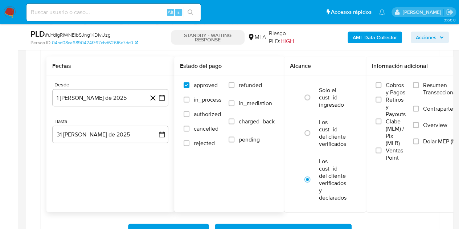
click at [240, 87] on label "refunded" at bounding box center [252, 90] width 46 height 18
click at [234, 87] on input "refunded" at bounding box center [232, 85] width 6 height 6
checkbox input "true"
click at [448, 138] on span "Dolar MEP (MLA)" at bounding box center [444, 141] width 42 height 7
click at [419, 138] on input "Dolar MEP (MLA)" at bounding box center [416, 141] width 6 height 6
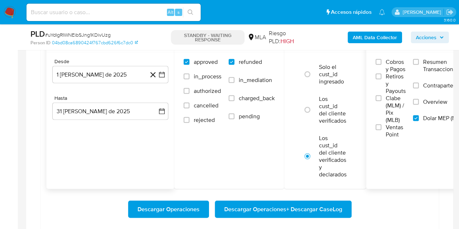
scroll to position [655, 0]
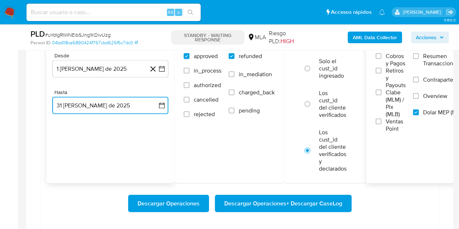
click at [122, 104] on button "31 de agosto de 2025" at bounding box center [110, 105] width 116 height 17
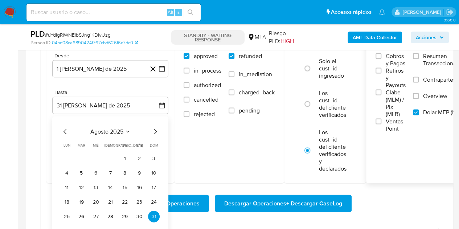
click at [28, 118] on div at bounding box center [239, 56] width 427 height 369
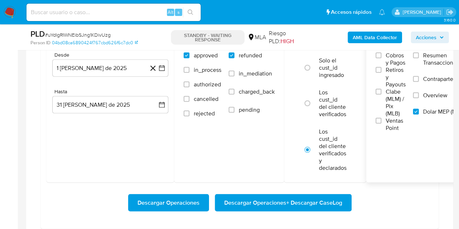
scroll to position [658, 0]
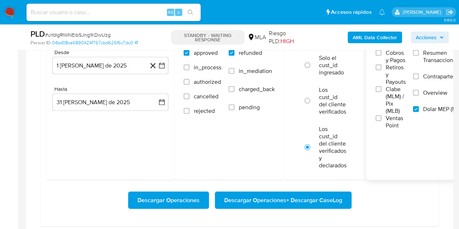
click at [272, 200] on span "Descargar Operaciones + Descargar CaseLog" at bounding box center [283, 200] width 118 height 16
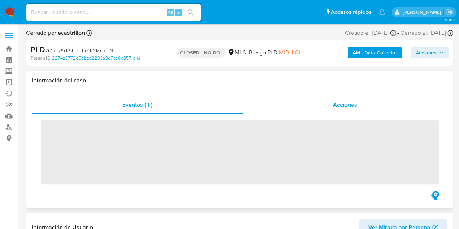
click at [366, 107] on div "Acciones" at bounding box center [345, 104] width 205 height 17
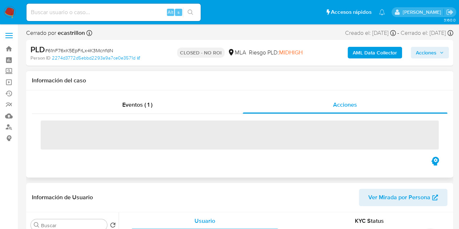
select select "10"
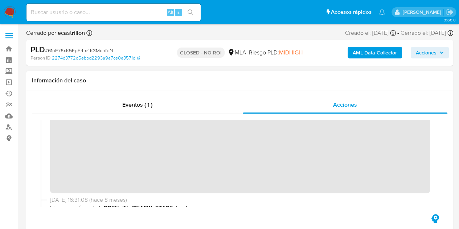
scroll to position [122, 0]
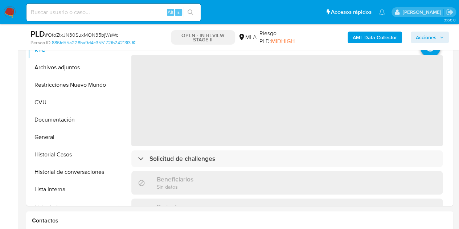
scroll to position [147, 0]
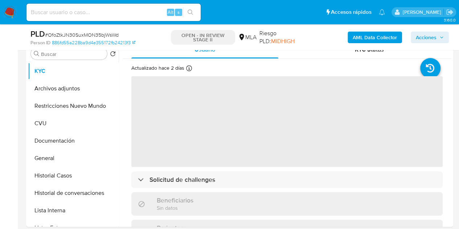
select select "10"
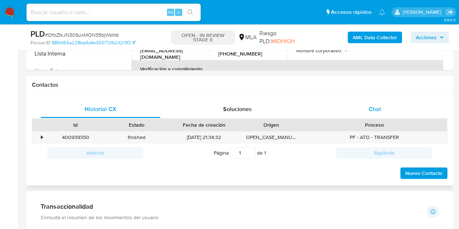
click at [380, 115] on div "Chat" at bounding box center [375, 108] width 120 height 17
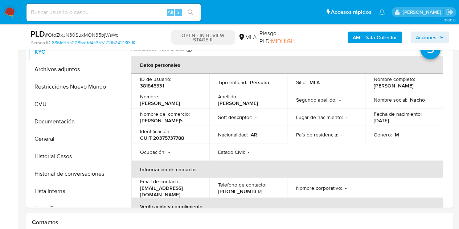
scroll to position [162, 0]
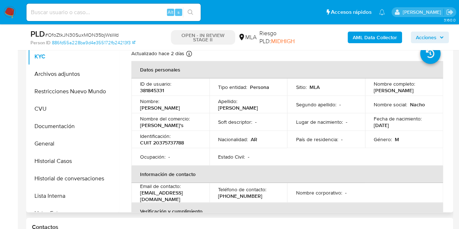
drag, startPoint x: 140, startPoint y: 107, endPoint x: 185, endPoint y: 104, distance: 45.8
click at [185, 104] on div "Nombre : Ignacio Ezequiel" at bounding box center [170, 104] width 61 height 13
copy p "Ignacio Ezequiel"
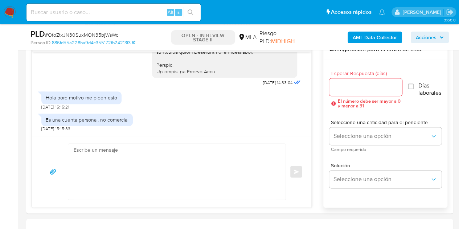
scroll to position [413, 0]
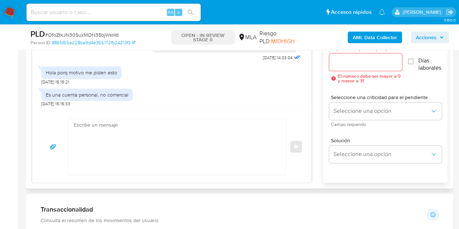
click at [141, 150] on textarea at bounding box center [175, 147] width 203 height 56
paste textarea "Hola Ignacio Ezequiel, Esperamos que te encuentres muy bien. Necesitamos esta d…"
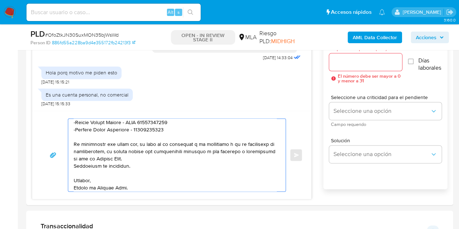
scroll to position [392, 0]
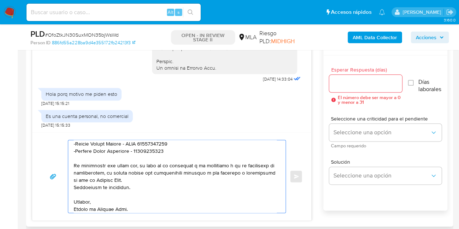
type textarea "Hola Ignacio Ezequiel, Esperamos que te encuentres muy bien. Necesitamos esta d…"
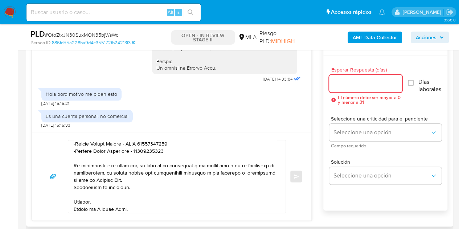
click at [369, 82] on input "Esperar Respuesta (días)" at bounding box center [365, 83] width 73 height 9
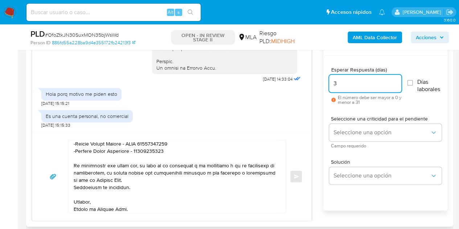
type input "3"
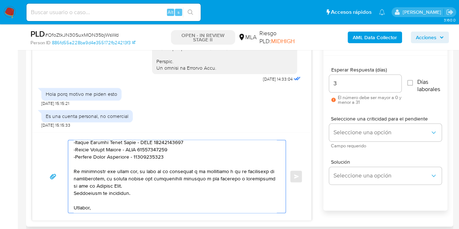
scroll to position [107, 0]
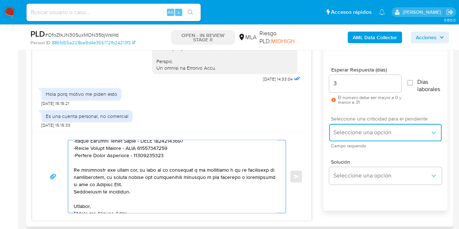
click at [342, 130] on span "Seleccione una opción" at bounding box center [381, 132] width 97 height 7
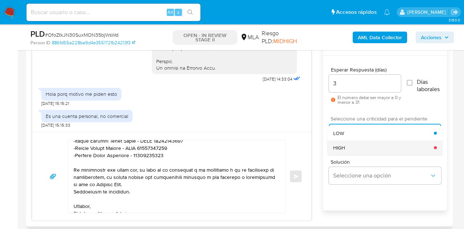
click at [342, 147] on span "HIGH" at bounding box center [339, 147] width 12 height 7
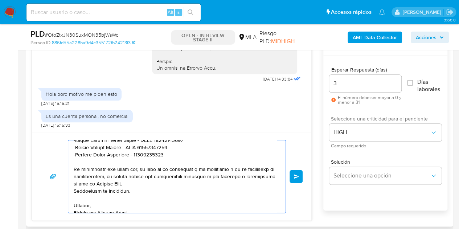
scroll to position [114, 0]
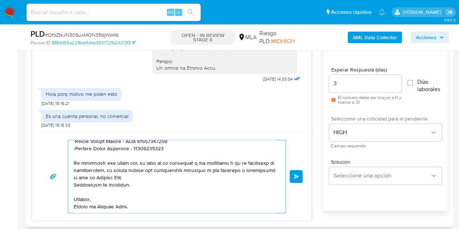
click at [293, 172] on button "Enviar" at bounding box center [296, 176] width 13 height 13
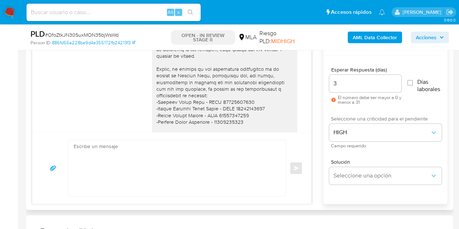
scroll to position [496, 0]
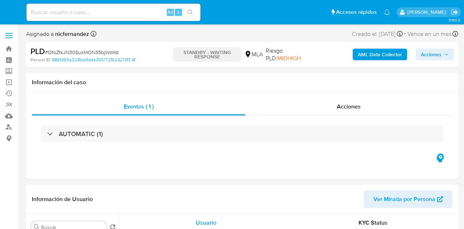
select select "10"
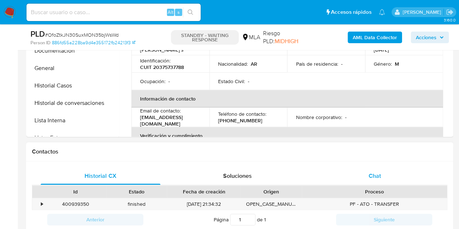
click at [374, 177] on span "Chat" at bounding box center [375, 176] width 12 height 8
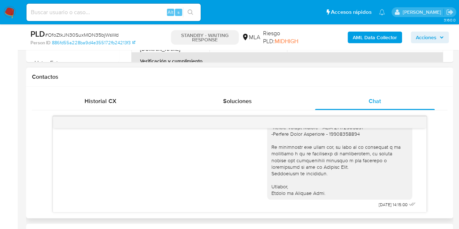
scroll to position [590, 0]
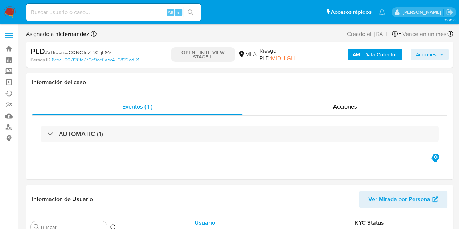
select select "10"
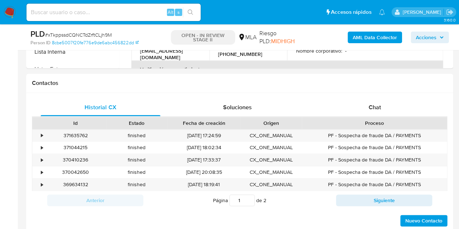
scroll to position [311, 0]
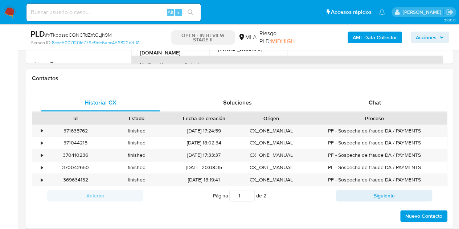
click at [376, 91] on div "Historial CX Soluciones Chat Id Estado Fecha de creación Origen Proceso • 37163…" at bounding box center [239, 158] width 427 height 140
click at [376, 102] on span "Chat" at bounding box center [375, 102] width 12 height 8
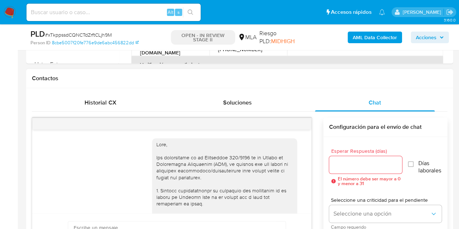
scroll to position [369, 0]
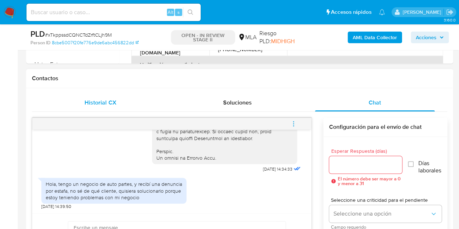
click at [103, 96] on div "Historial CX" at bounding box center [101, 102] width 120 height 17
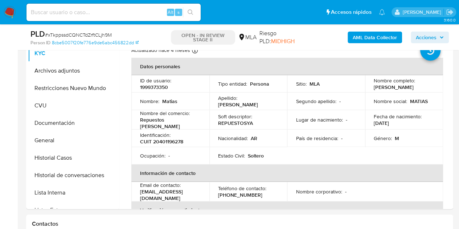
scroll to position [153, 0]
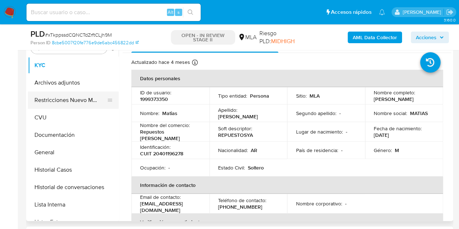
click at [52, 100] on button "Restricciones Nuevo Mundo" at bounding box center [70, 99] width 85 height 17
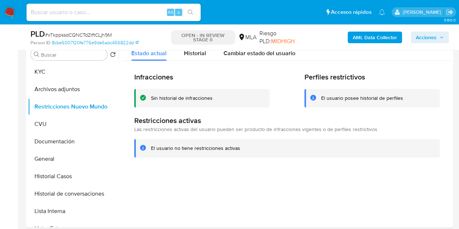
scroll to position [129, 0]
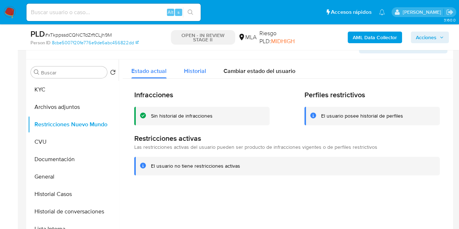
click at [195, 71] on span "Historial" at bounding box center [195, 71] width 22 height 8
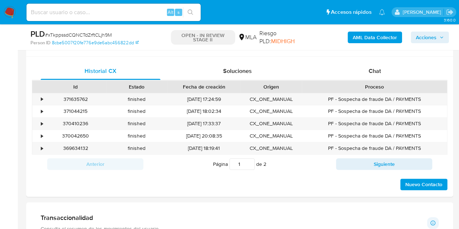
scroll to position [324, 0]
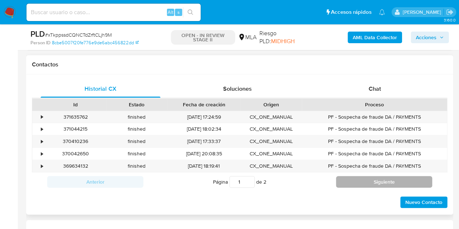
click at [359, 185] on button "Siguiente" at bounding box center [384, 182] width 96 height 12
type input "2"
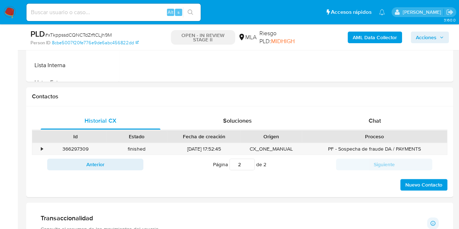
scroll to position [312, 0]
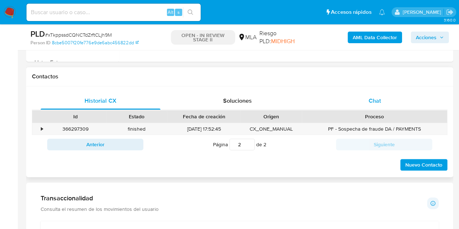
click at [369, 98] on span "Chat" at bounding box center [375, 101] width 12 height 8
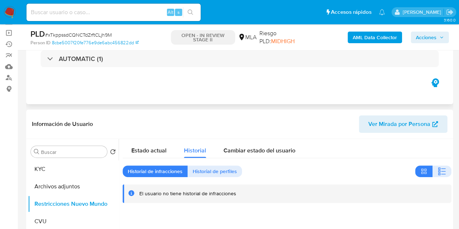
scroll to position [46, 0]
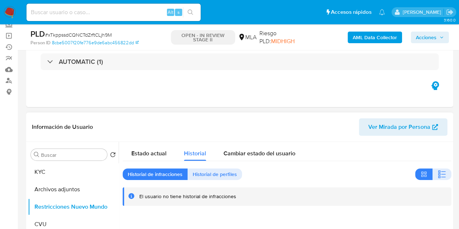
click at [391, 122] on span "Ver Mirada por Persona" at bounding box center [399, 126] width 62 height 17
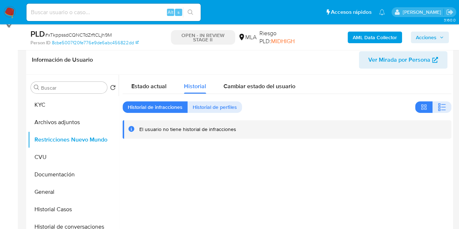
scroll to position [121, 0]
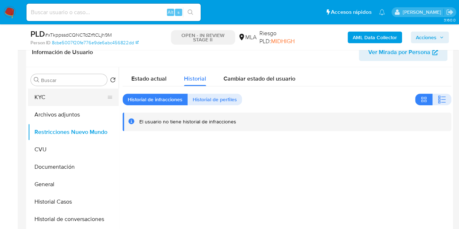
click at [72, 95] on button "KYC" at bounding box center [70, 97] width 85 height 17
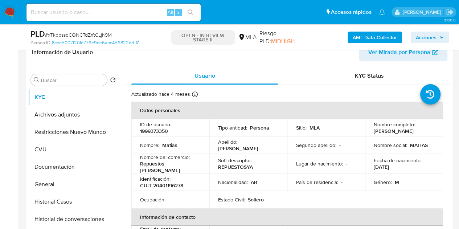
click at [174, 143] on p "Matias" at bounding box center [169, 145] width 15 height 7
copy p "Matias"
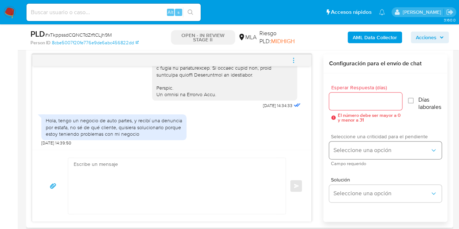
scroll to position [379, 0]
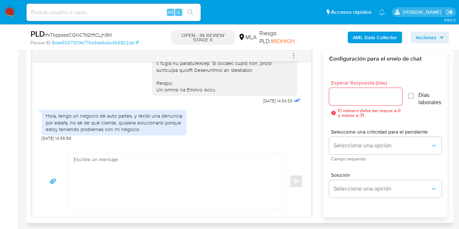
click at [123, 187] on textarea at bounding box center [175, 181] width 203 height 56
paste textarea "Hola Matías, Esperamos que te encuentres muy bien. Necesitamos por favor que no…"
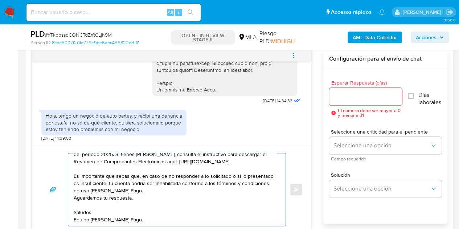
scroll to position [63, 0]
type textarea "Hola Matías, Esperamos que te encuentres muy bien. Necesitamos por favor que no…"
click at [345, 94] on input "Esperar Respuesta (días)" at bounding box center [365, 96] width 73 height 9
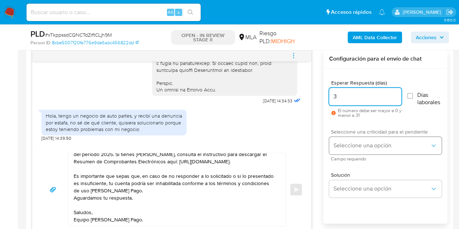
type input "3"
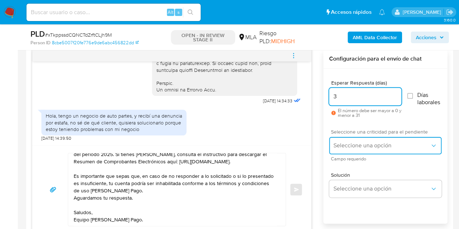
click at [346, 148] on button "Seleccione una opción" at bounding box center [385, 145] width 112 height 17
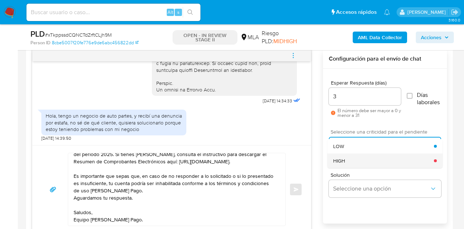
click at [350, 160] on div "HIGH" at bounding box center [383, 160] width 101 height 15
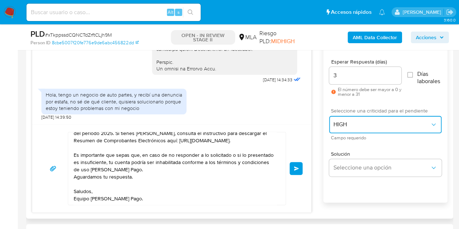
scroll to position [409, 0]
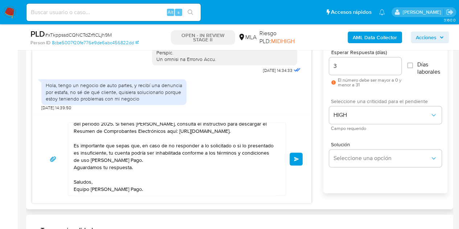
click at [309, 138] on div "Hola Matías, Esperamos que te encuentres muy bien. Necesitamos por favor que no…" at bounding box center [171, 159] width 279 height 88
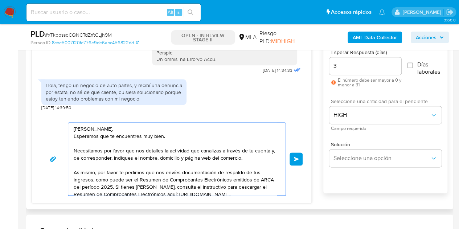
scroll to position [63, 0]
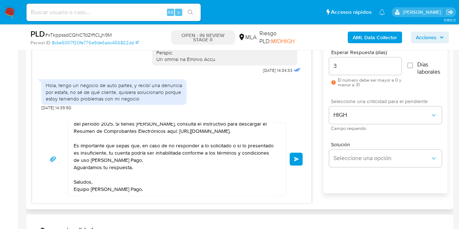
click at [296, 158] on span "Enviar" at bounding box center [296, 159] width 5 height 4
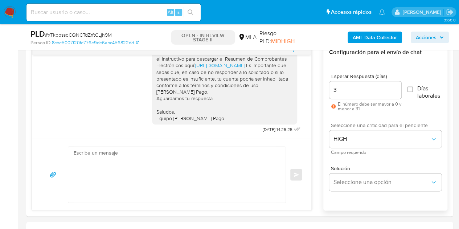
scroll to position [531, 0]
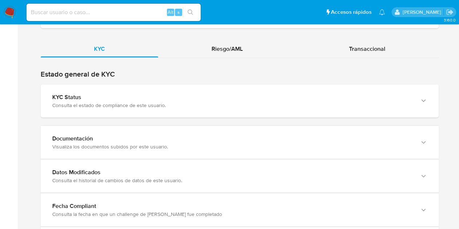
scroll to position [735, 0]
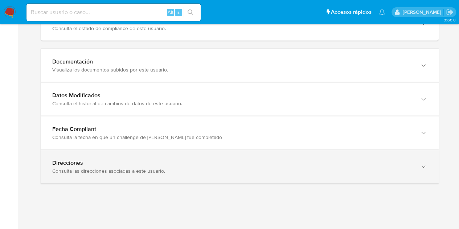
click at [375, 171] on div "Consulta las direcciones asociadas a este usuario." at bounding box center [232, 171] width 360 height 7
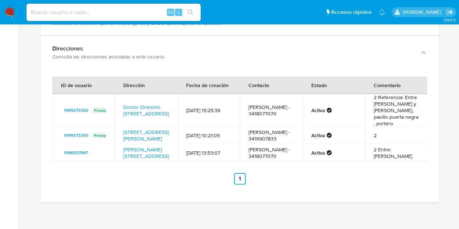
scroll to position [856, 0]
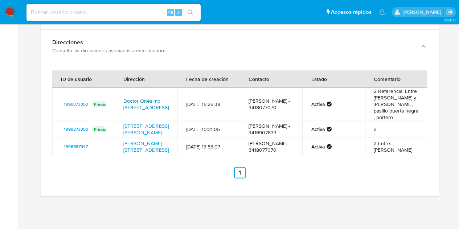
click at [138, 97] on link "Doctor Onésimo [STREET_ADDRESS]" at bounding box center [145, 104] width 45 height 14
click at [151, 128] on link "[STREET_ADDRESS][PERSON_NAME]" at bounding box center [145, 129] width 45 height 14
click at [142, 151] on link "[PERSON_NAME][STREET_ADDRESS]" at bounding box center [145, 147] width 45 height 14
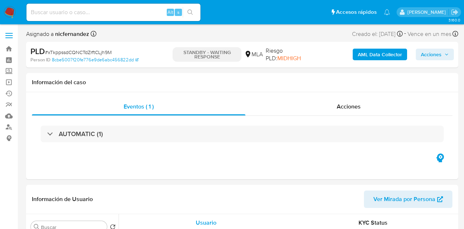
select select "10"
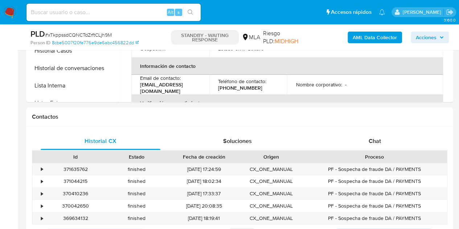
scroll to position [284, 0]
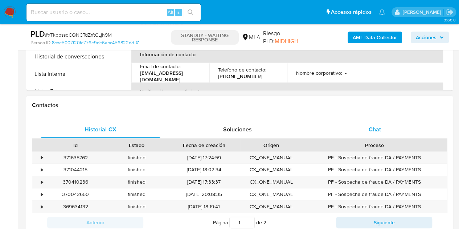
click at [376, 132] on span "Chat" at bounding box center [375, 129] width 12 height 8
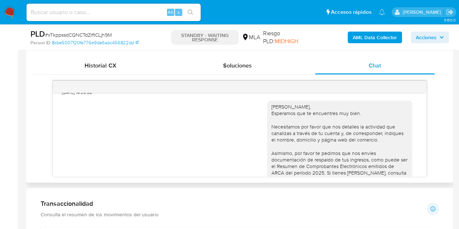
scroll to position [428, 0]
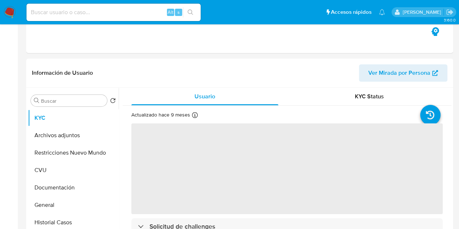
select select "10"
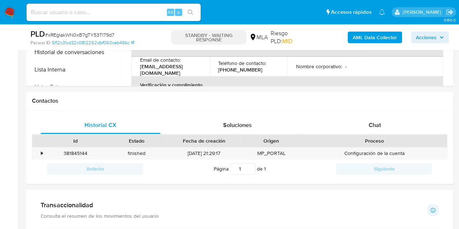
scroll to position [304, 0]
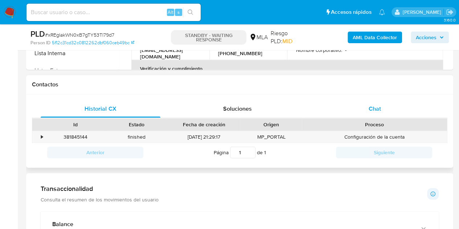
click at [379, 113] on div "Chat" at bounding box center [375, 108] width 120 height 17
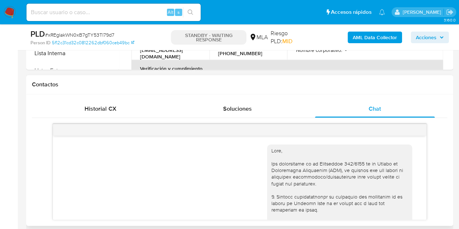
scroll to position [334, 0]
